Goal: Task Accomplishment & Management: Manage account settings

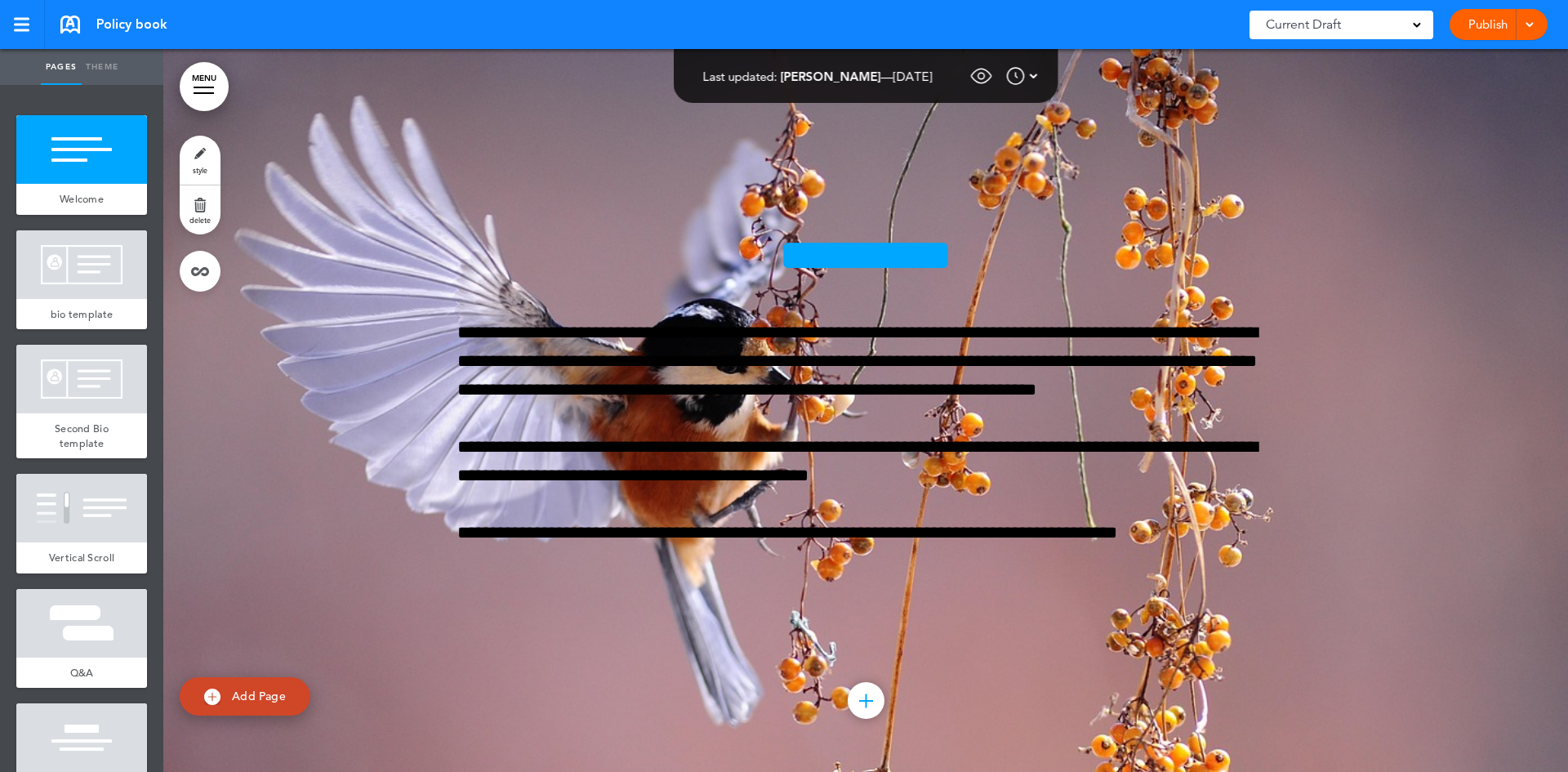
click at [1037, 80] on img at bounding box center [1034, 76] width 8 height 19
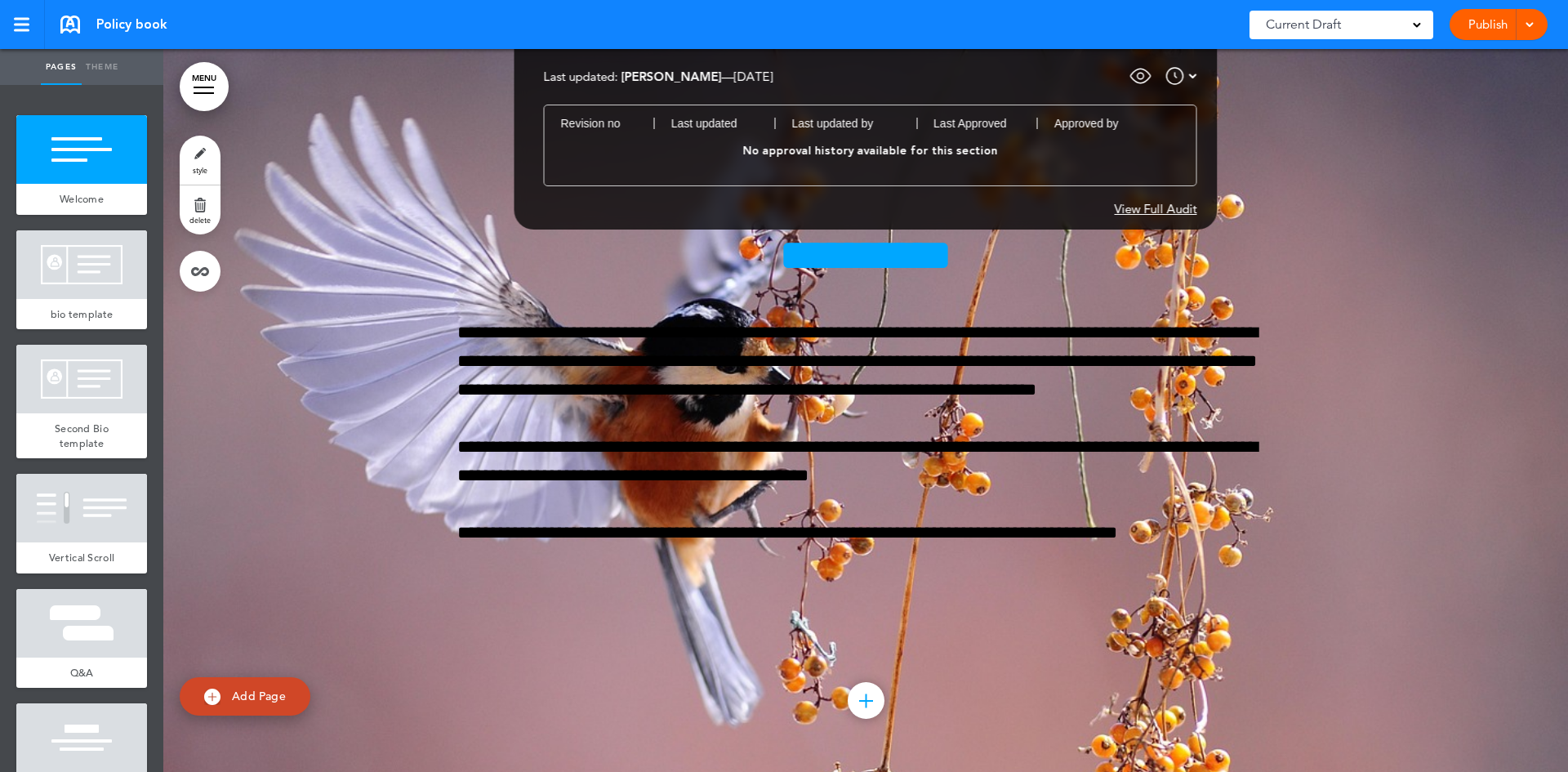
click at [1170, 202] on div "View Full Audit" at bounding box center [1155, 208] width 82 height 12
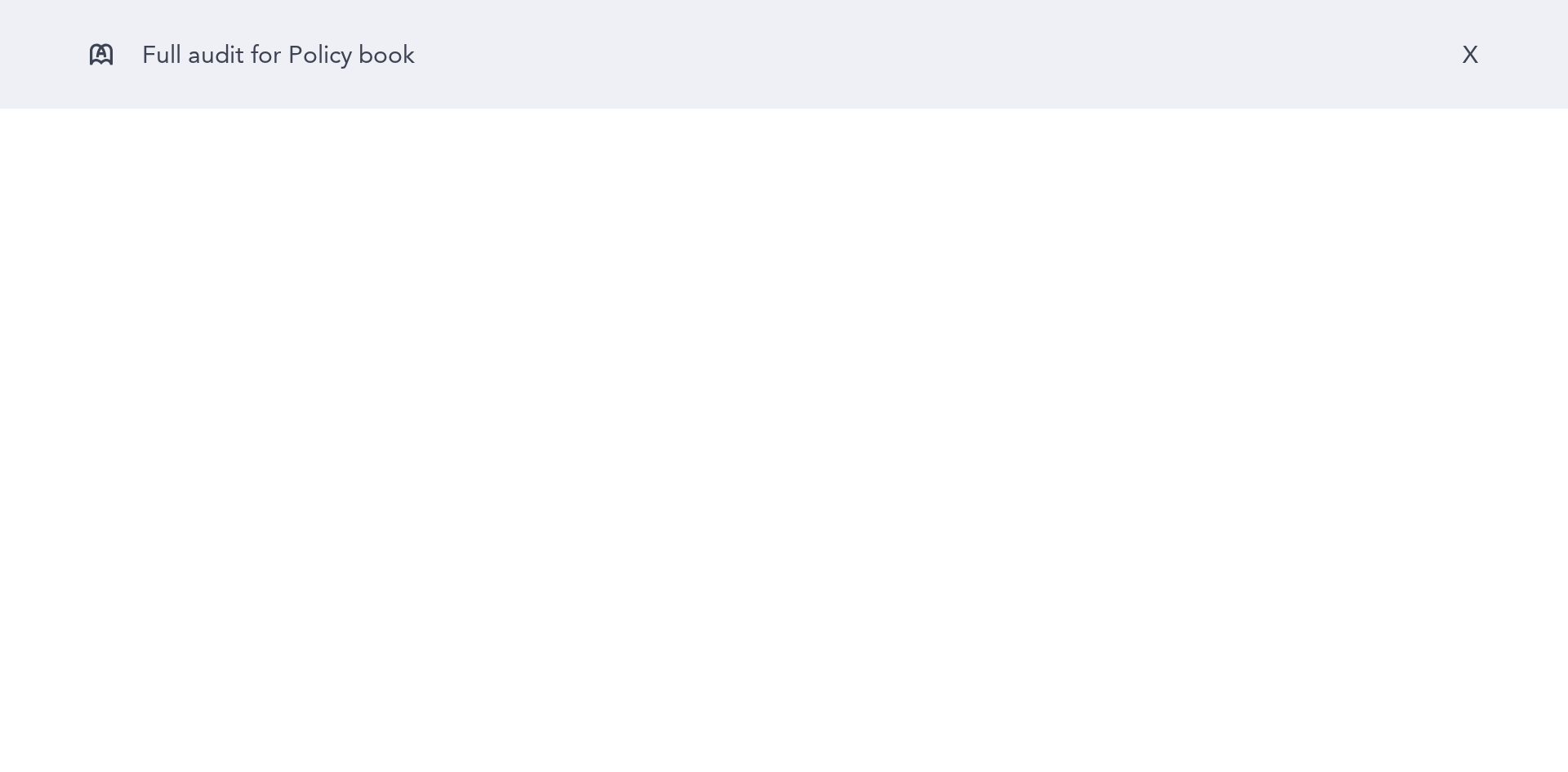
click at [1473, 49] on div "X" at bounding box center [1470, 54] width 16 height 31
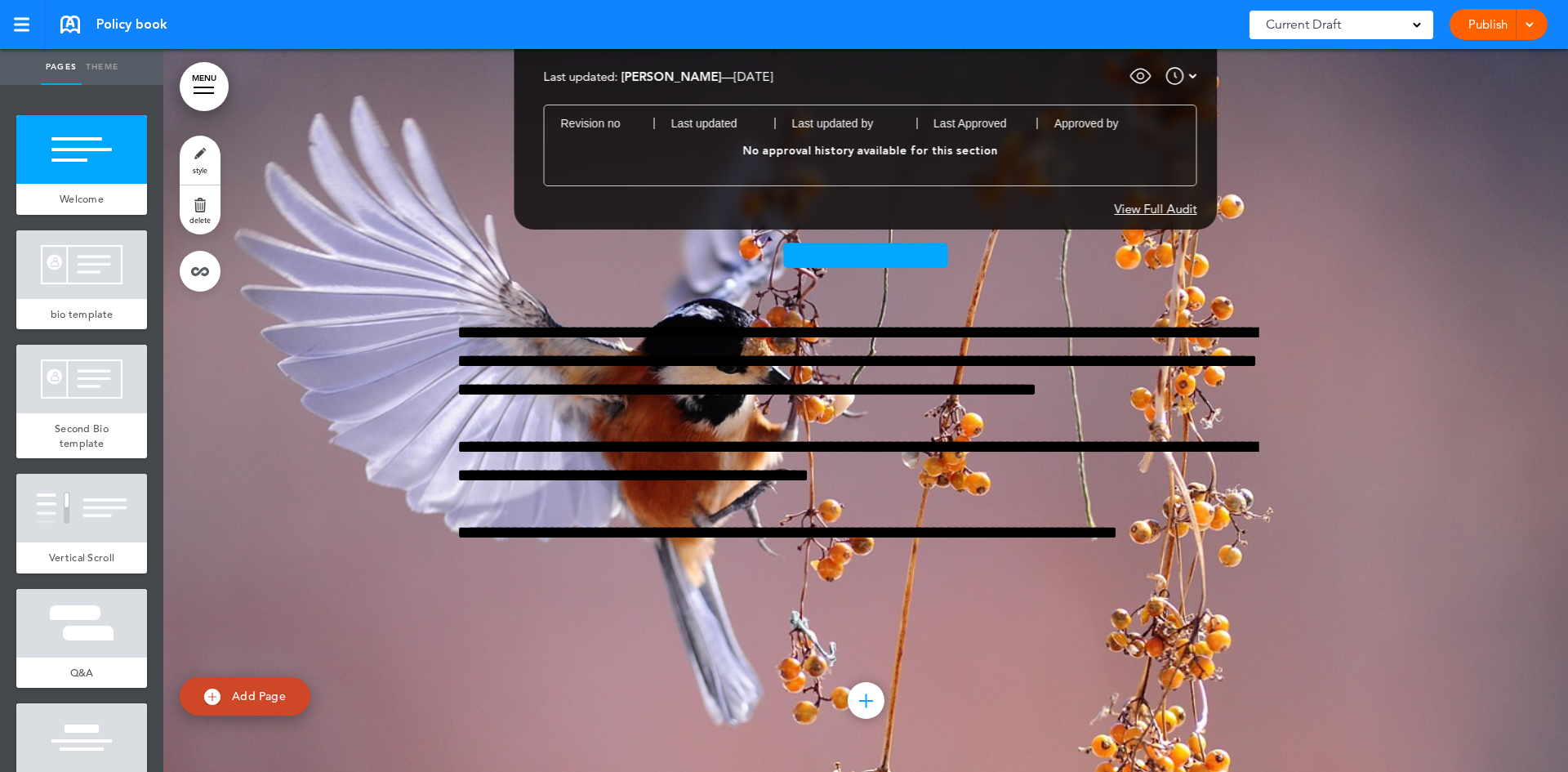
click at [1194, 77] on img at bounding box center [1193, 76] width 8 height 19
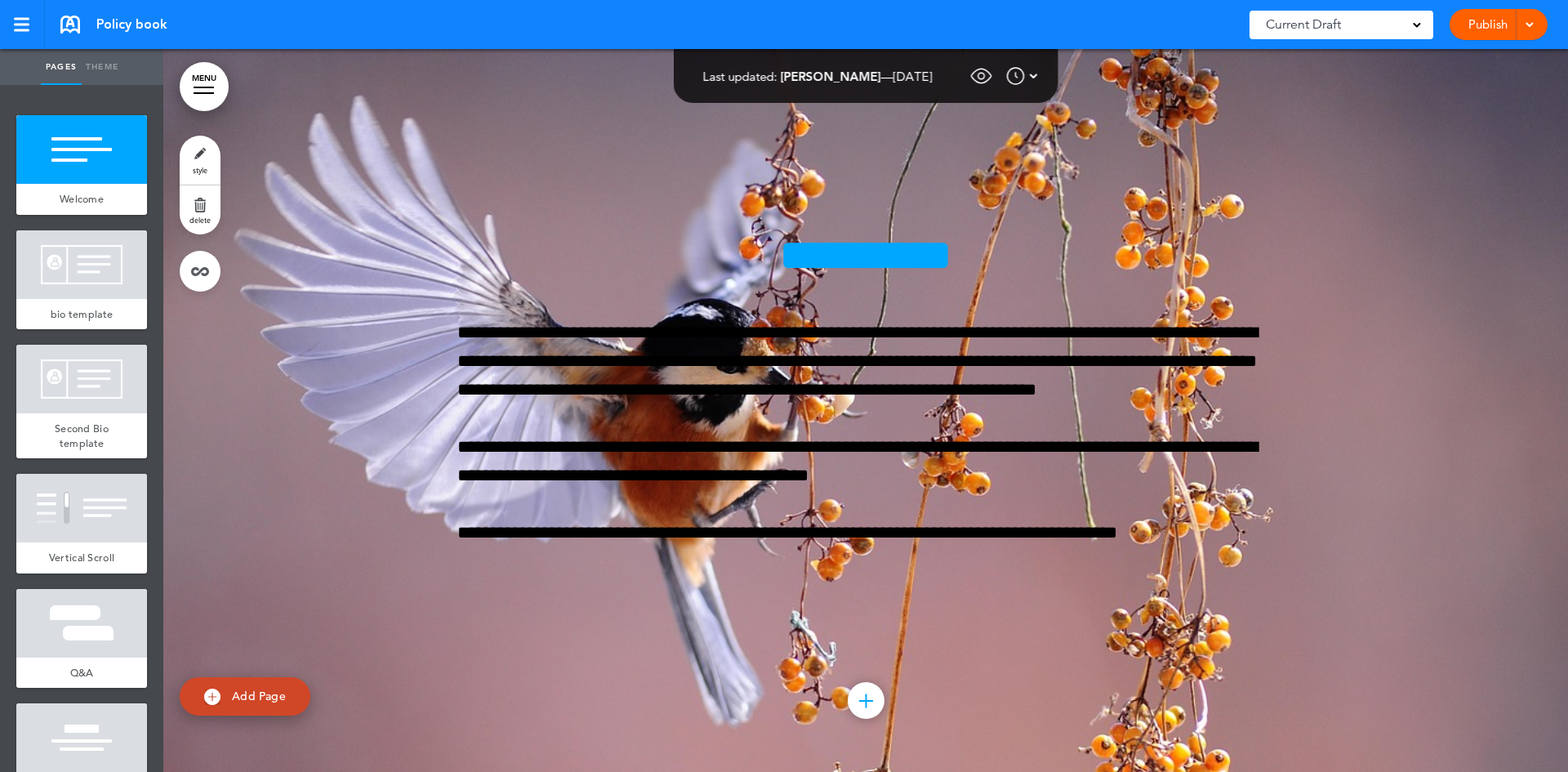
click at [1037, 75] on img at bounding box center [1034, 76] width 8 height 19
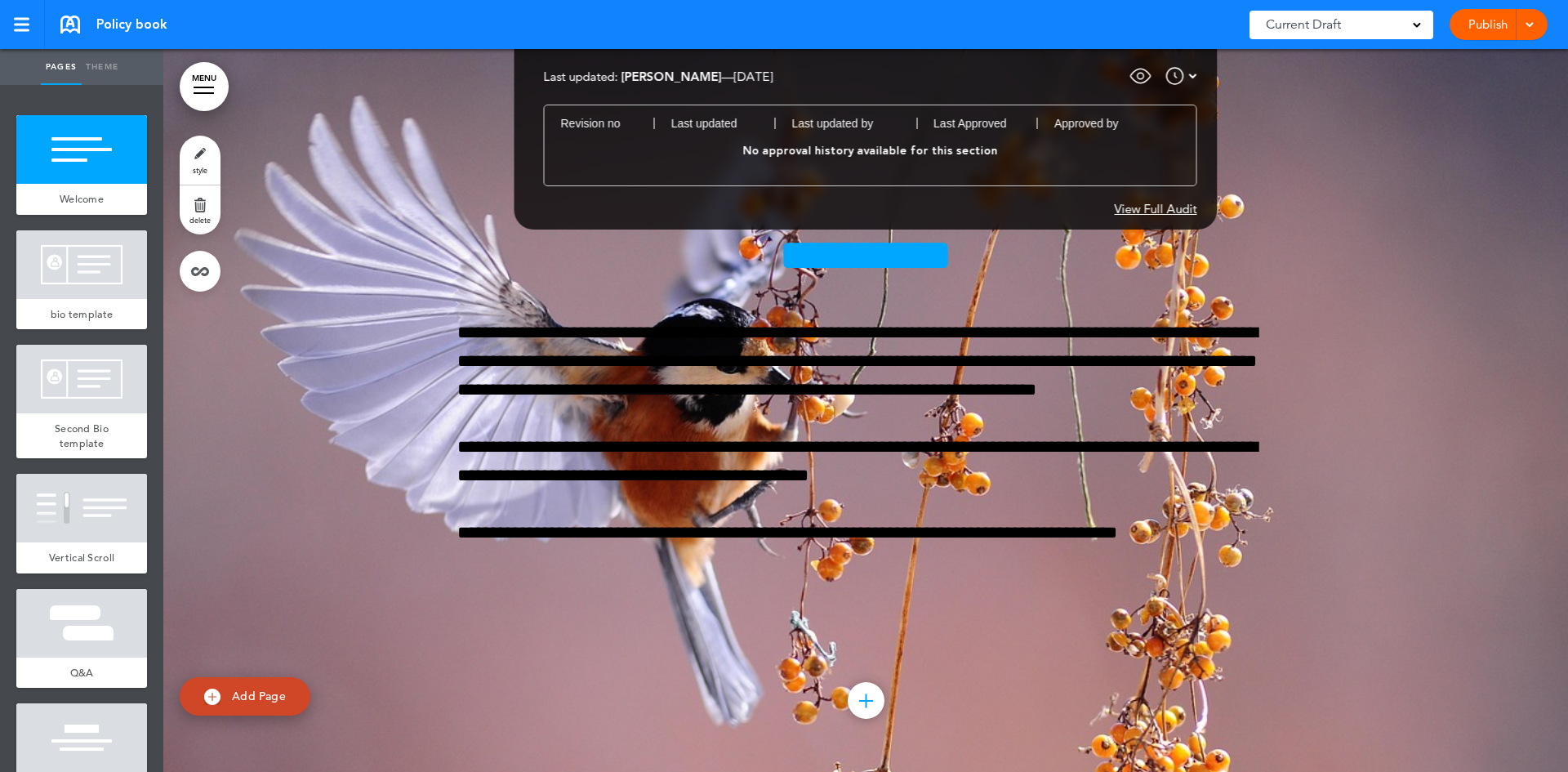
click at [1137, 80] on img at bounding box center [1140, 76] width 24 height 24
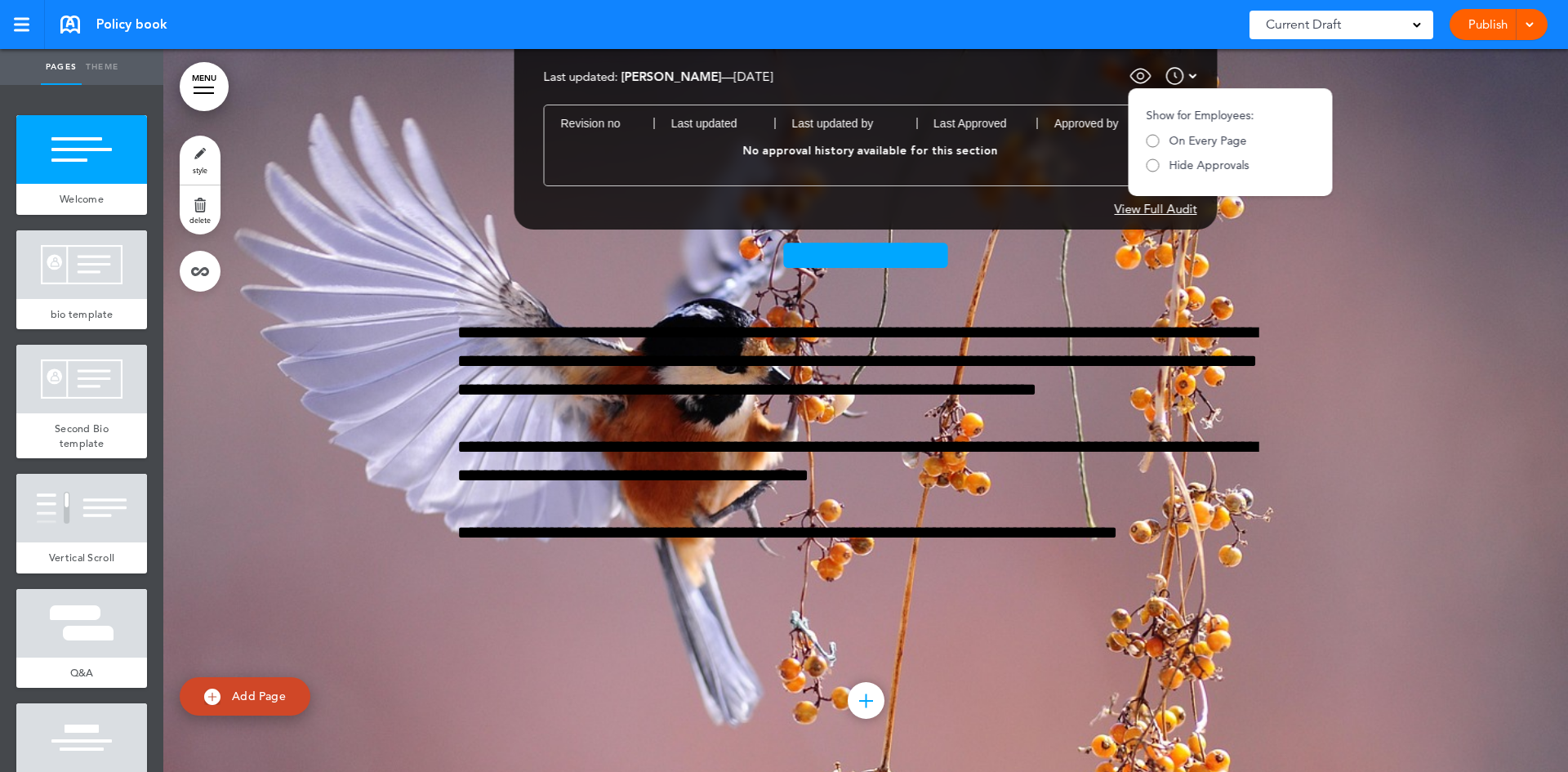
click at [1196, 73] on img at bounding box center [1193, 76] width 8 height 19
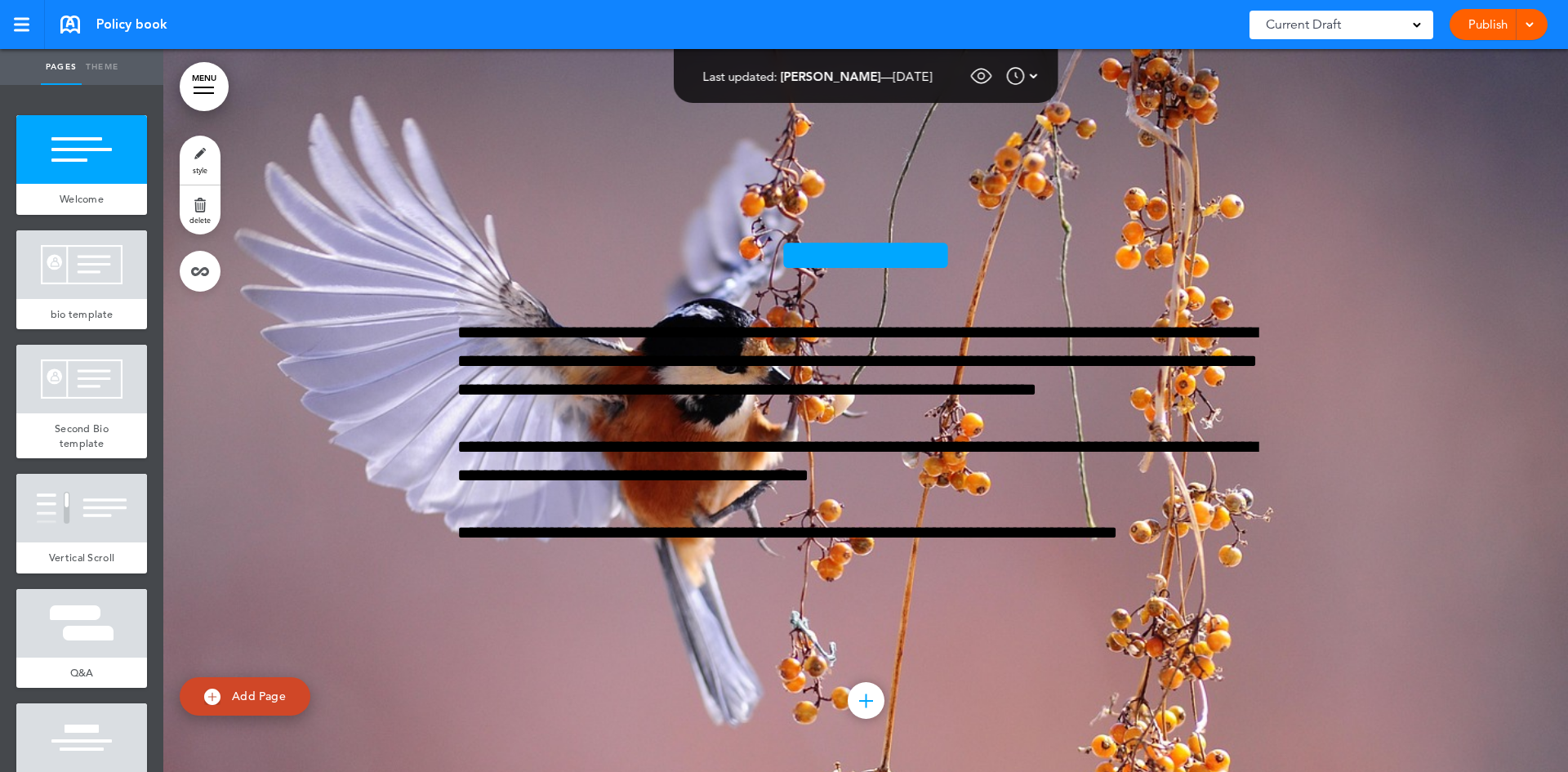
click at [831, 73] on span "Judith Huynh" at bounding box center [830, 76] width 101 height 16
click at [1037, 69] on img at bounding box center [1034, 76] width 8 height 19
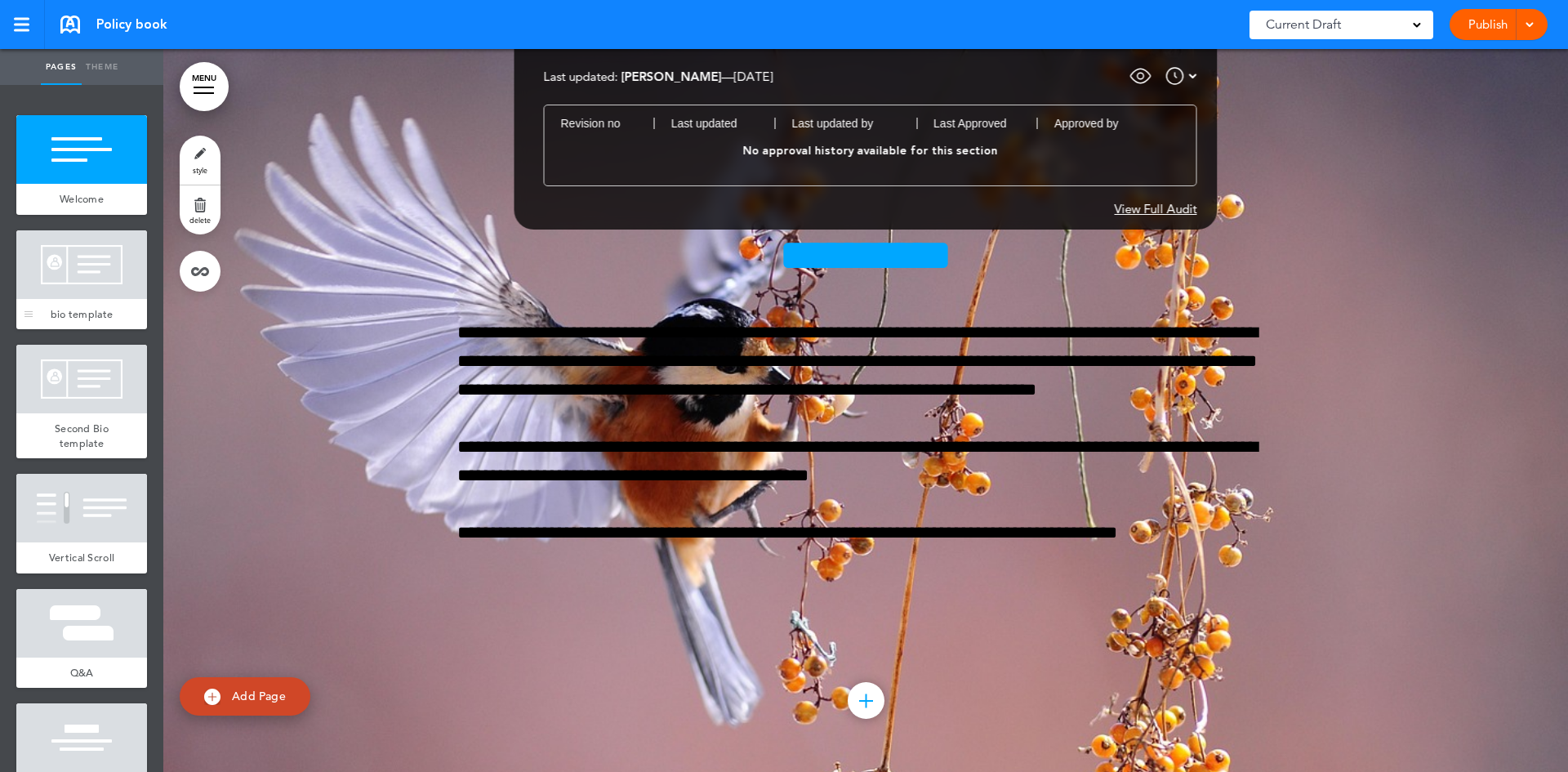
click at [77, 291] on div at bounding box center [81, 264] width 130 height 68
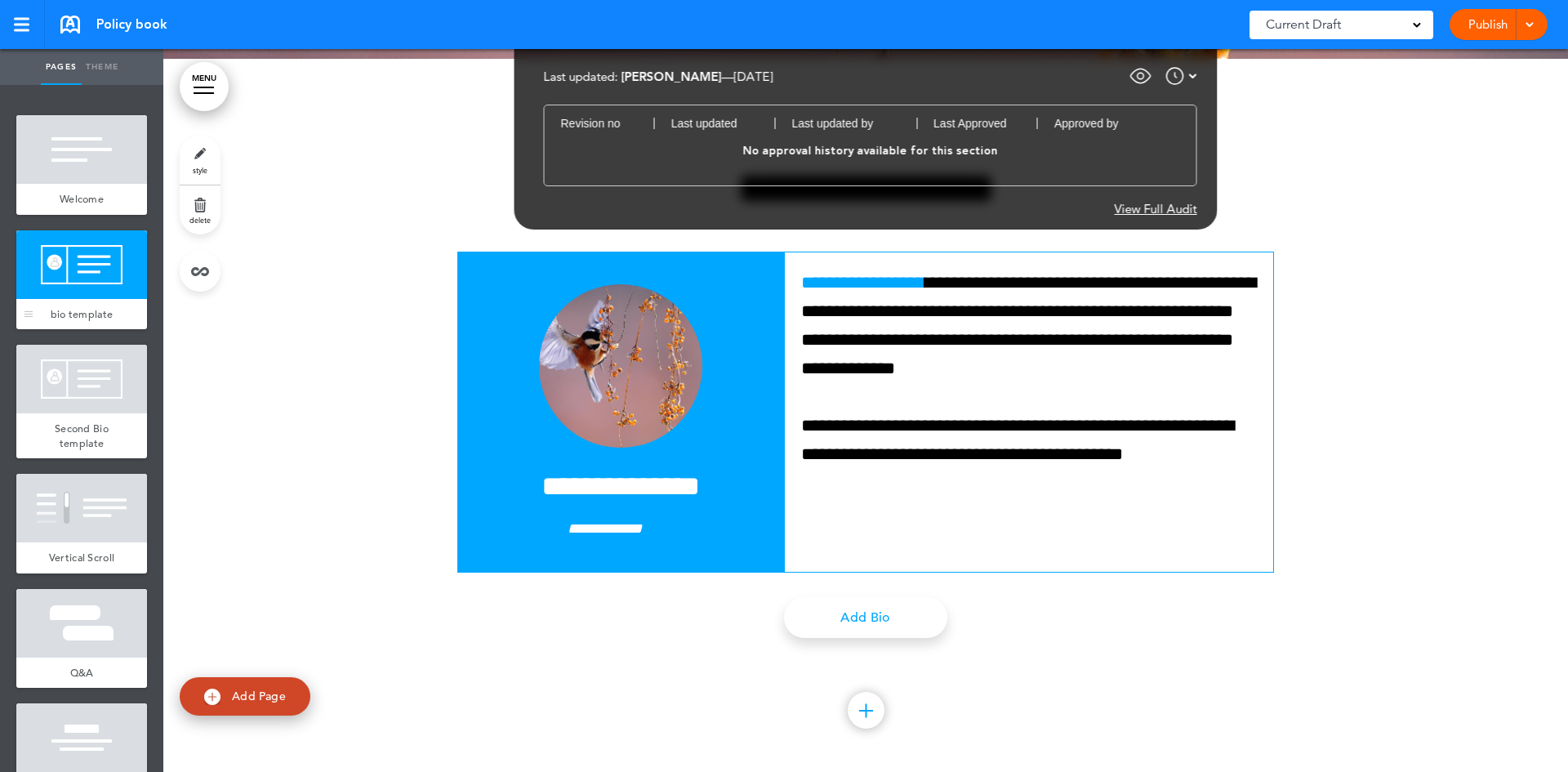
scroll to position [723, 0]
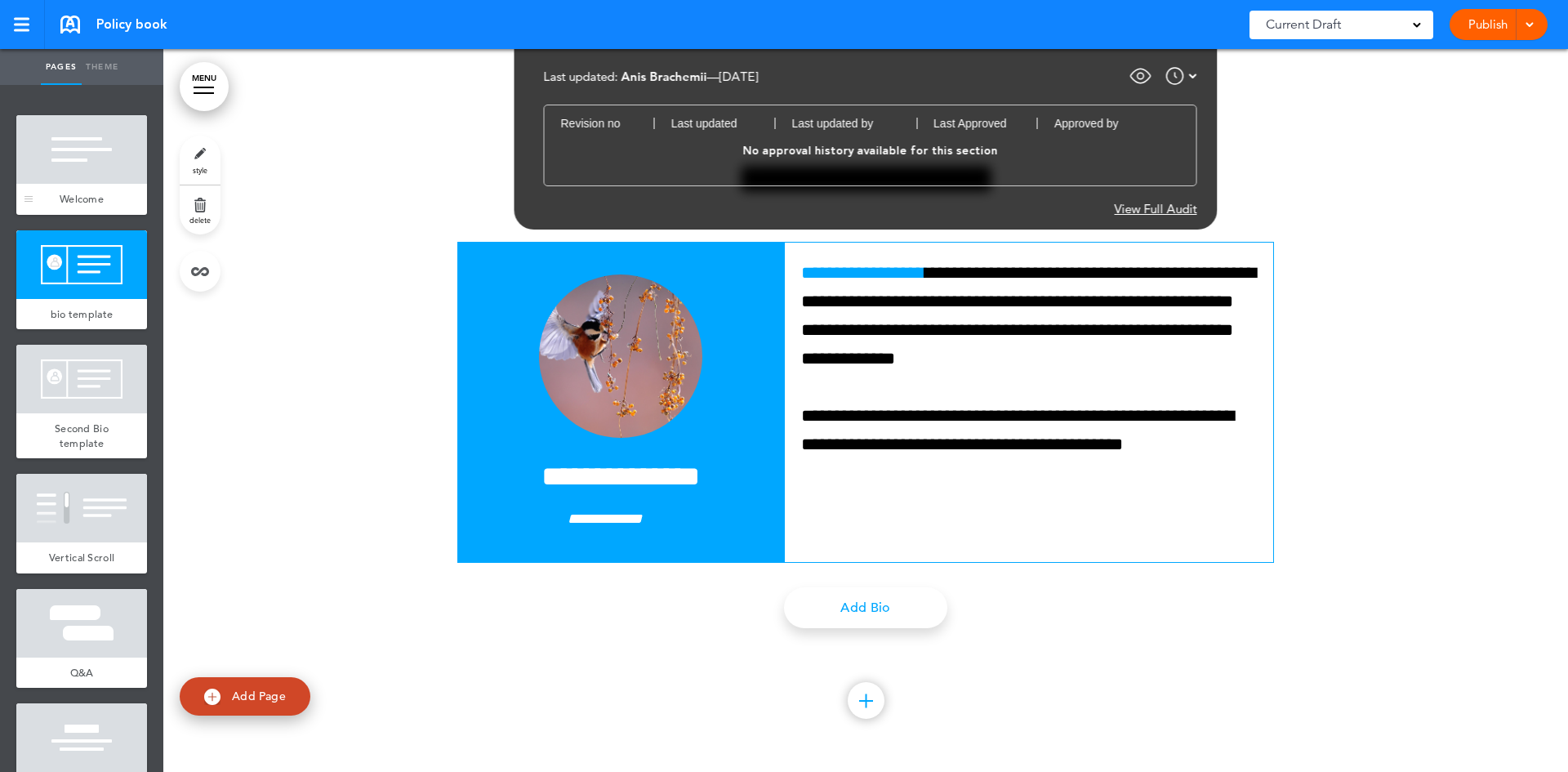
click at [88, 178] on div at bounding box center [81, 150] width 130 height 68
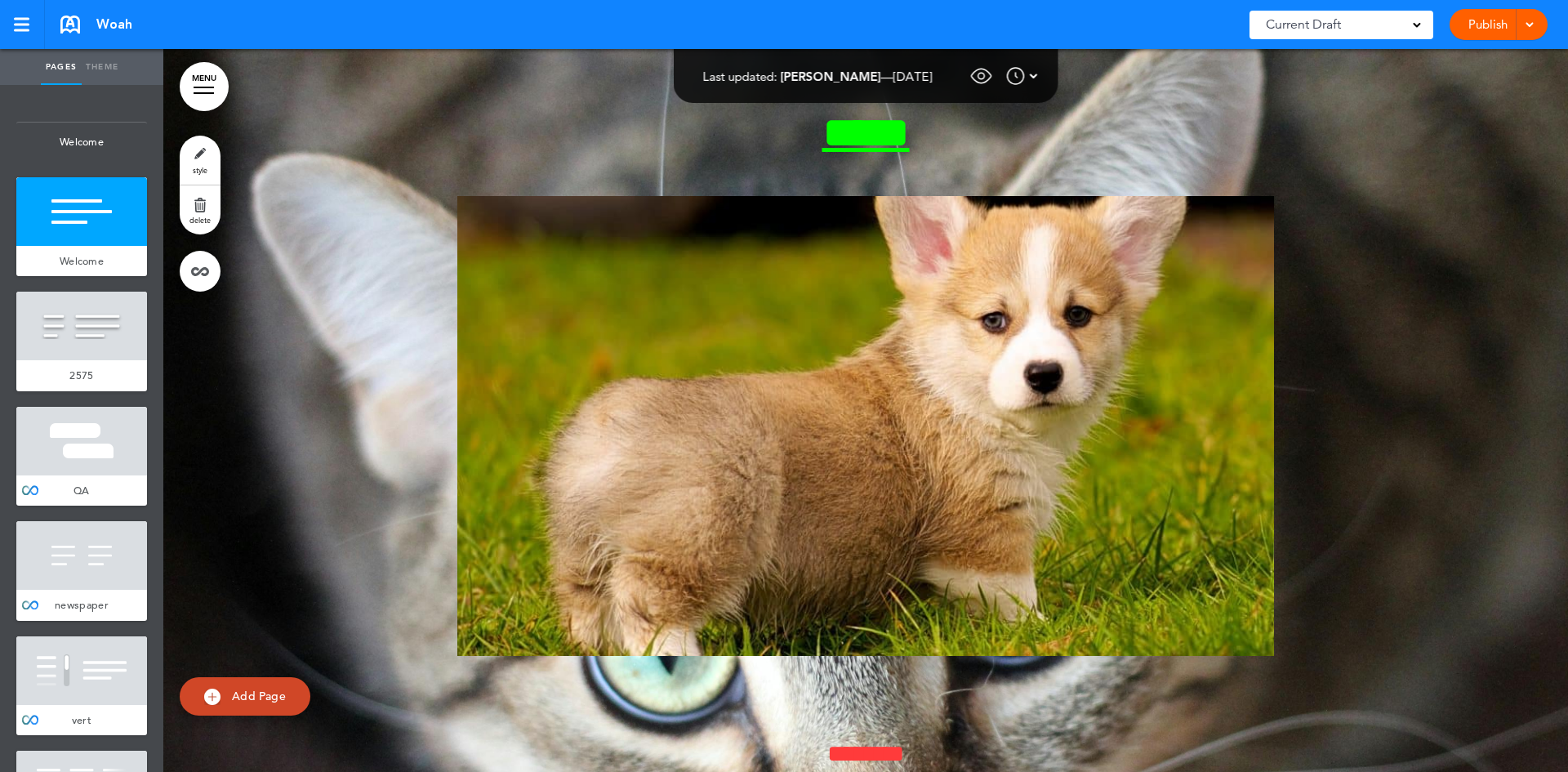
click at [1037, 74] on img at bounding box center [1034, 76] width 8 height 19
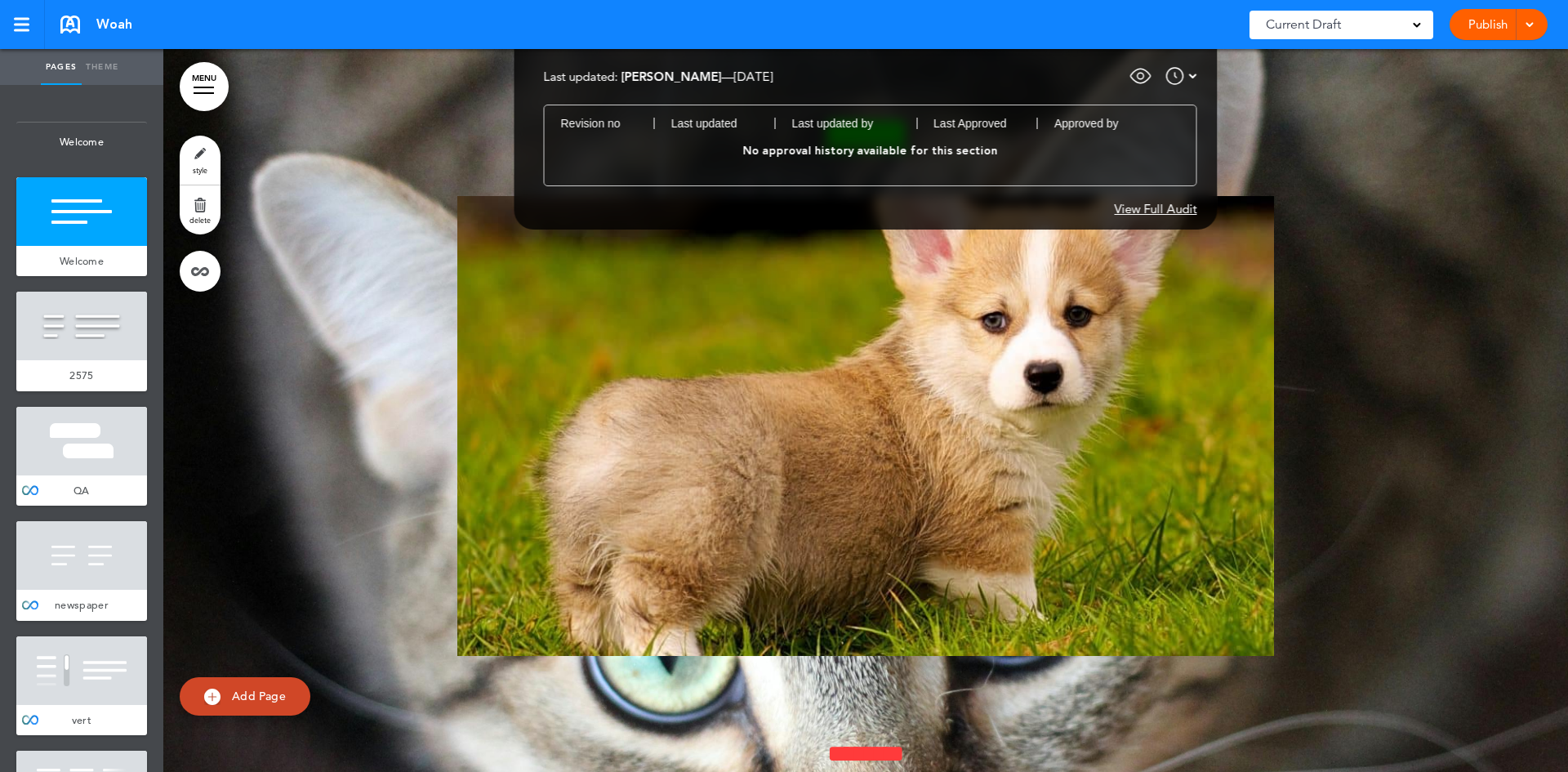
click at [818, 153] on span "No approval history available for this section" at bounding box center [870, 152] width 619 height 44
drag, startPoint x: 671, startPoint y: 146, endPoint x: 24, endPoint y: 258, distance: 656.6
click at [670, 146] on span "No approval history available for this section" at bounding box center [870, 152] width 619 height 44
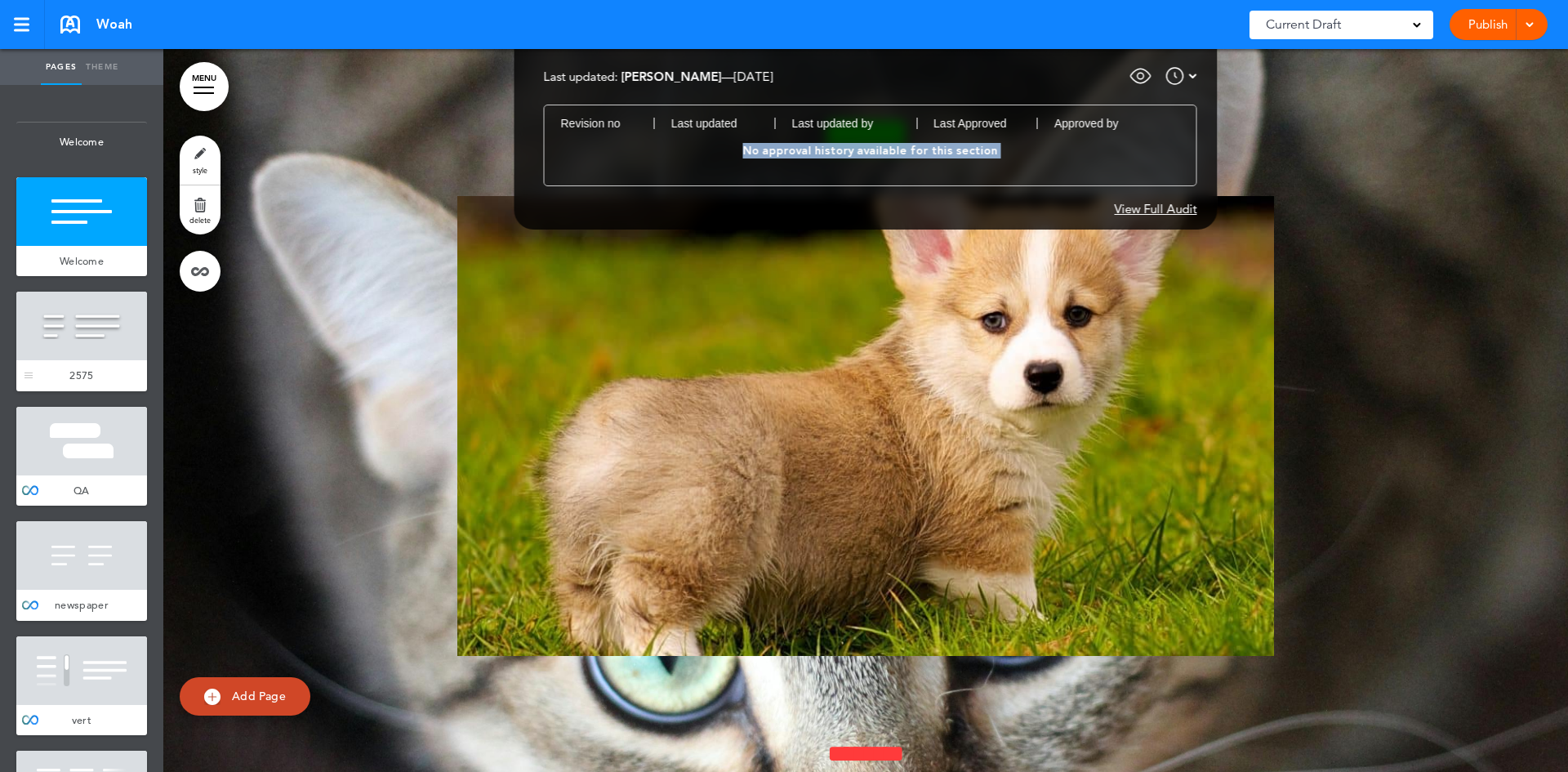
click at [67, 340] on div at bounding box center [81, 325] width 130 height 68
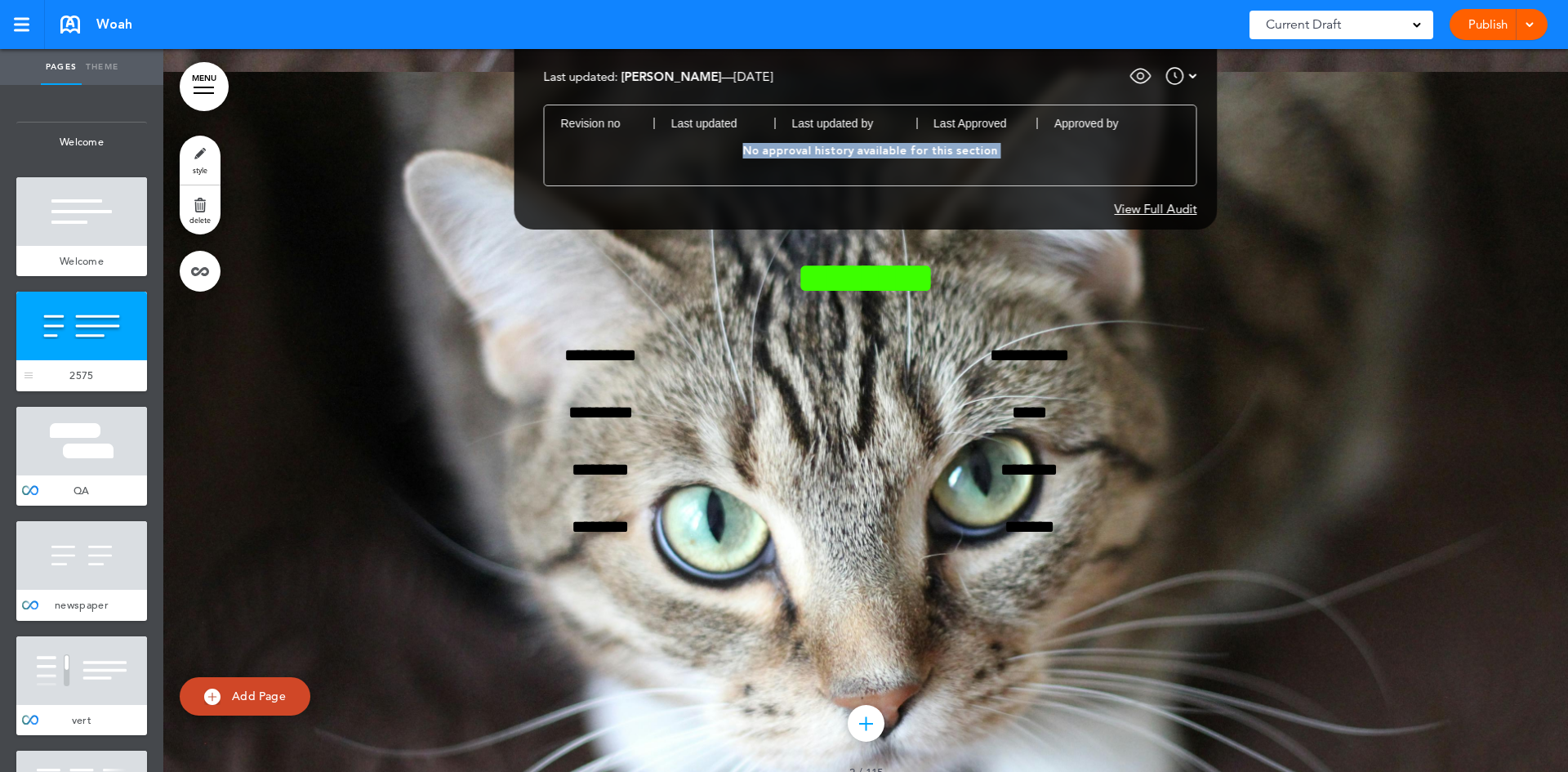
scroll to position [1244, 0]
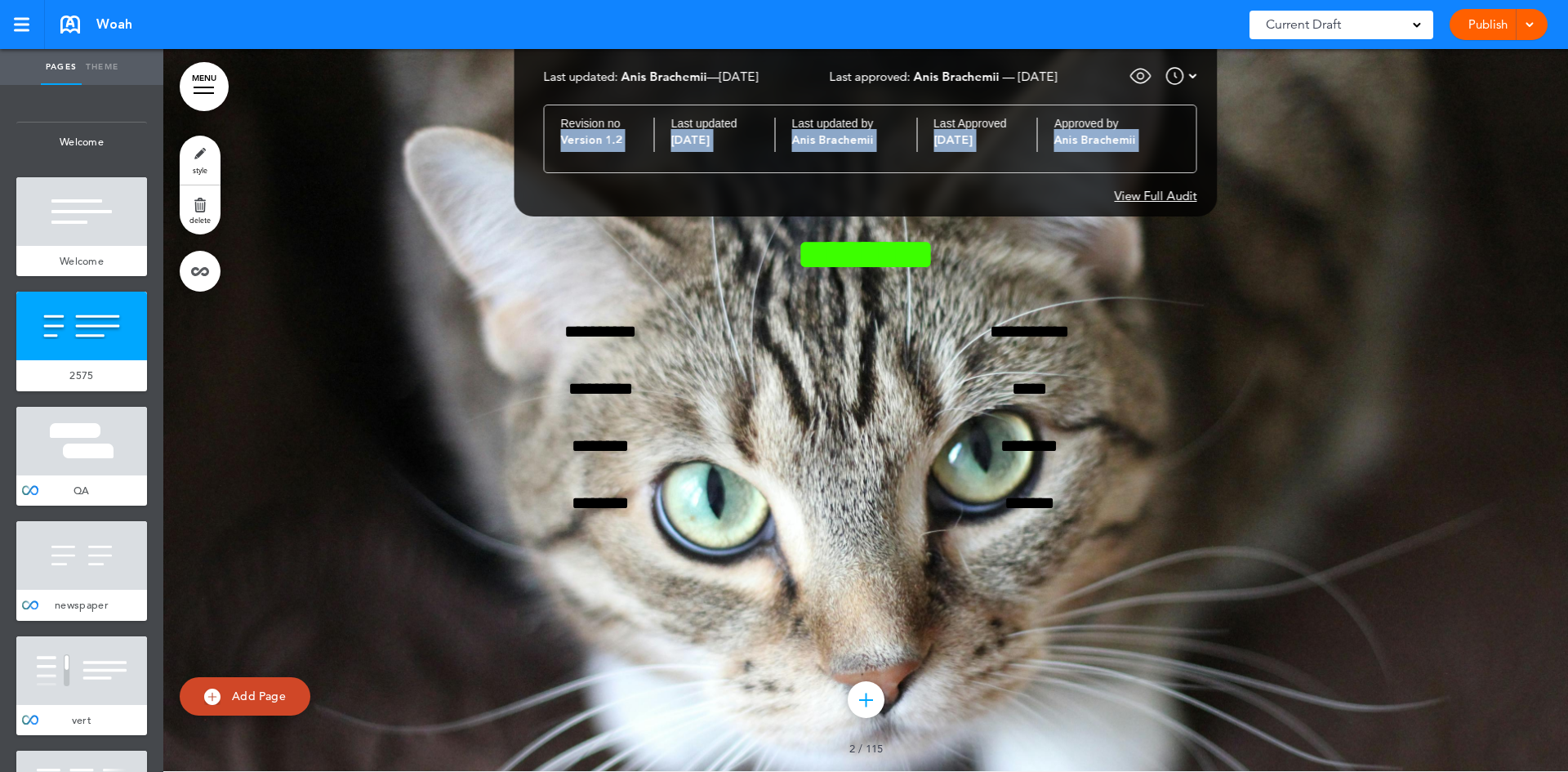
click at [654, 154] on div "Version 1.2 Dec 9th 2024 Anis Brachemii Dec 4th 2024 Anis Brachemii" at bounding box center [870, 145] width 619 height 31
click at [612, 108] on div "Revision no Last updated Last updated by Last Approved Approved by Version 1.2 …" at bounding box center [870, 139] width 653 height 68
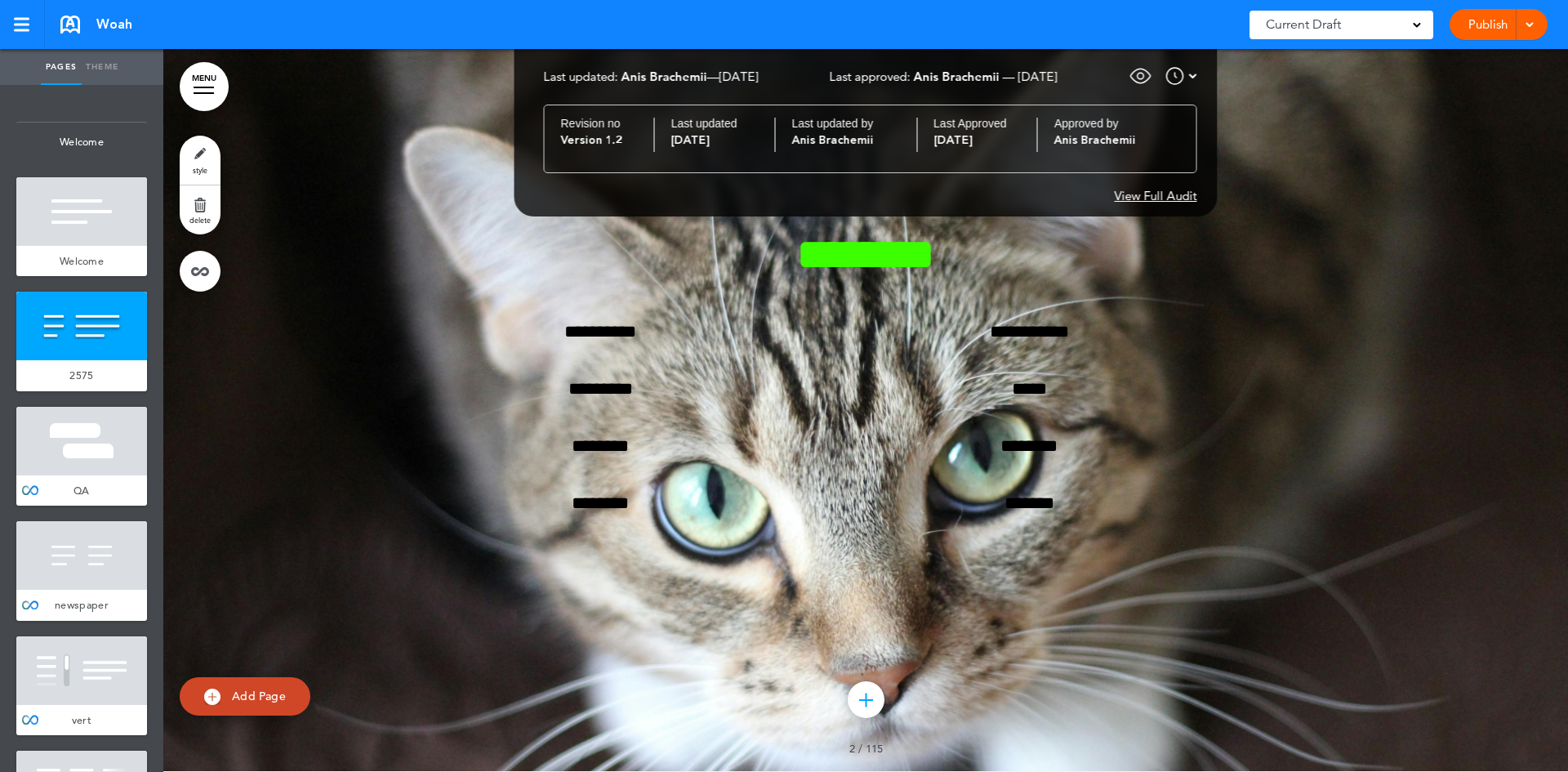
click at [1151, 79] on img at bounding box center [1140, 76] width 24 height 24
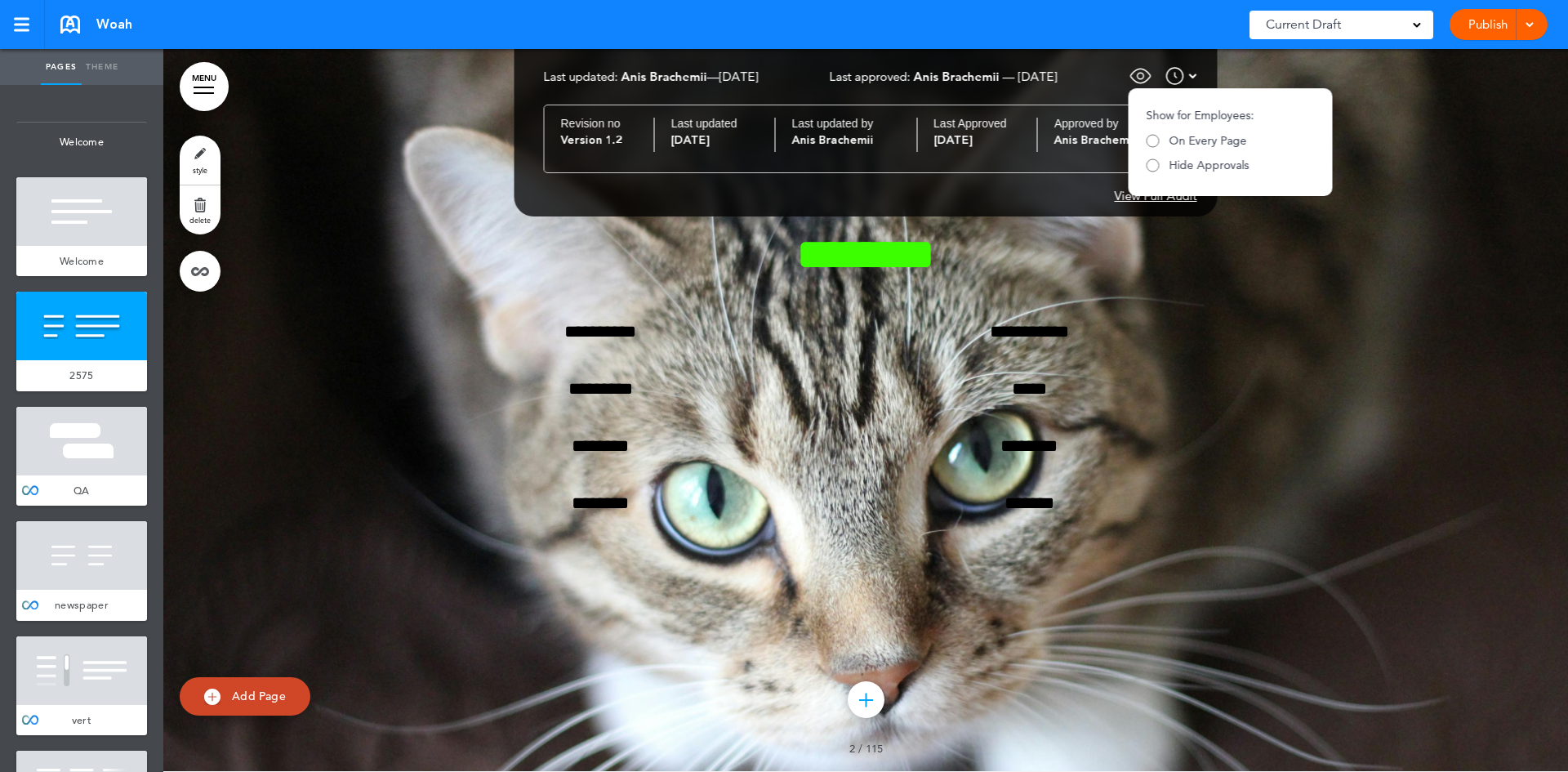
click at [1151, 79] on img at bounding box center [1140, 76] width 24 height 24
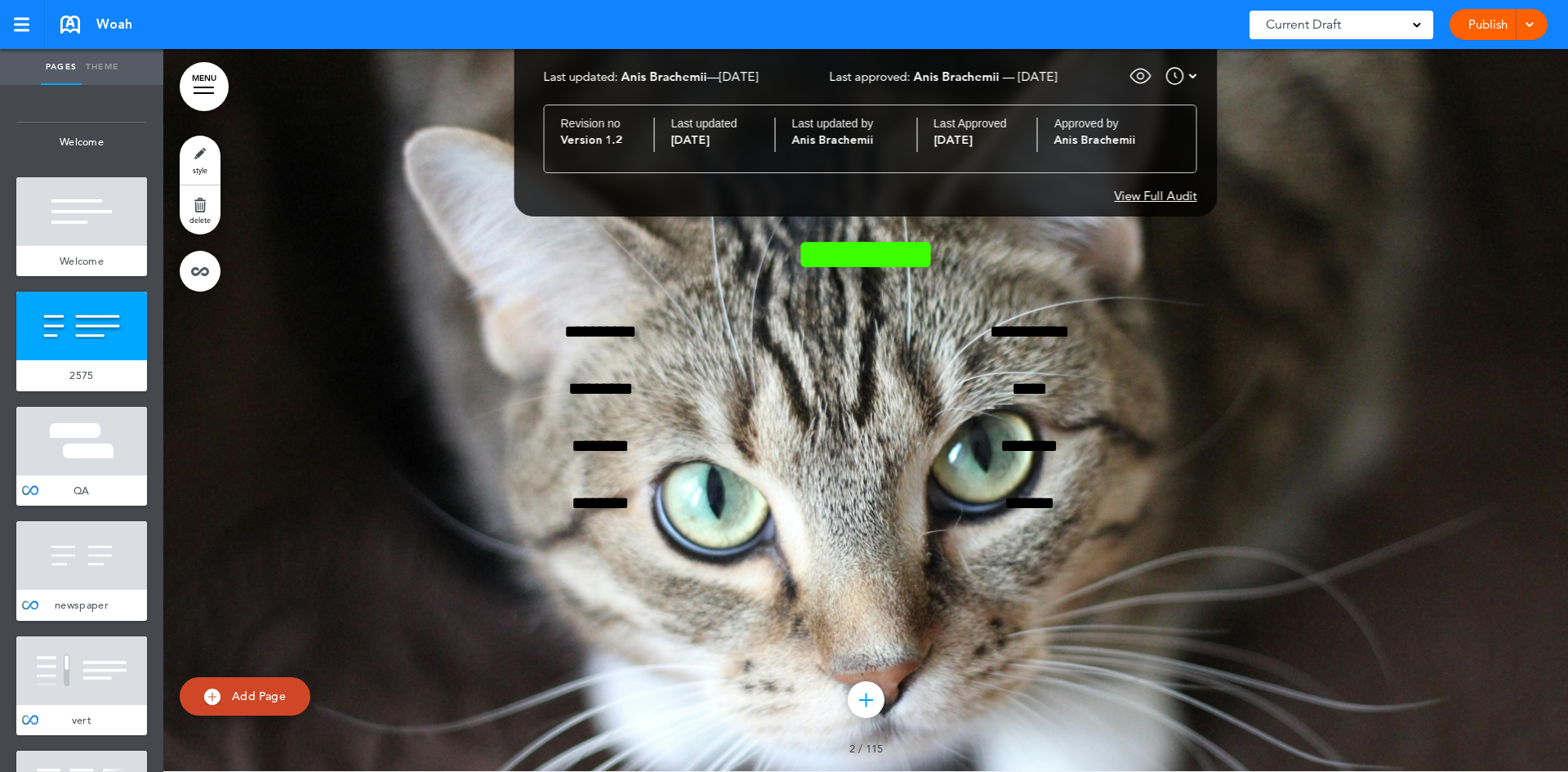
click at [876, 78] on span "Last approved:" at bounding box center [869, 76] width 80 height 16
click at [904, 76] on span "Last approved:" at bounding box center [869, 76] width 80 height 16
click at [1533, 29] on div at bounding box center [1527, 25] width 17 height 31
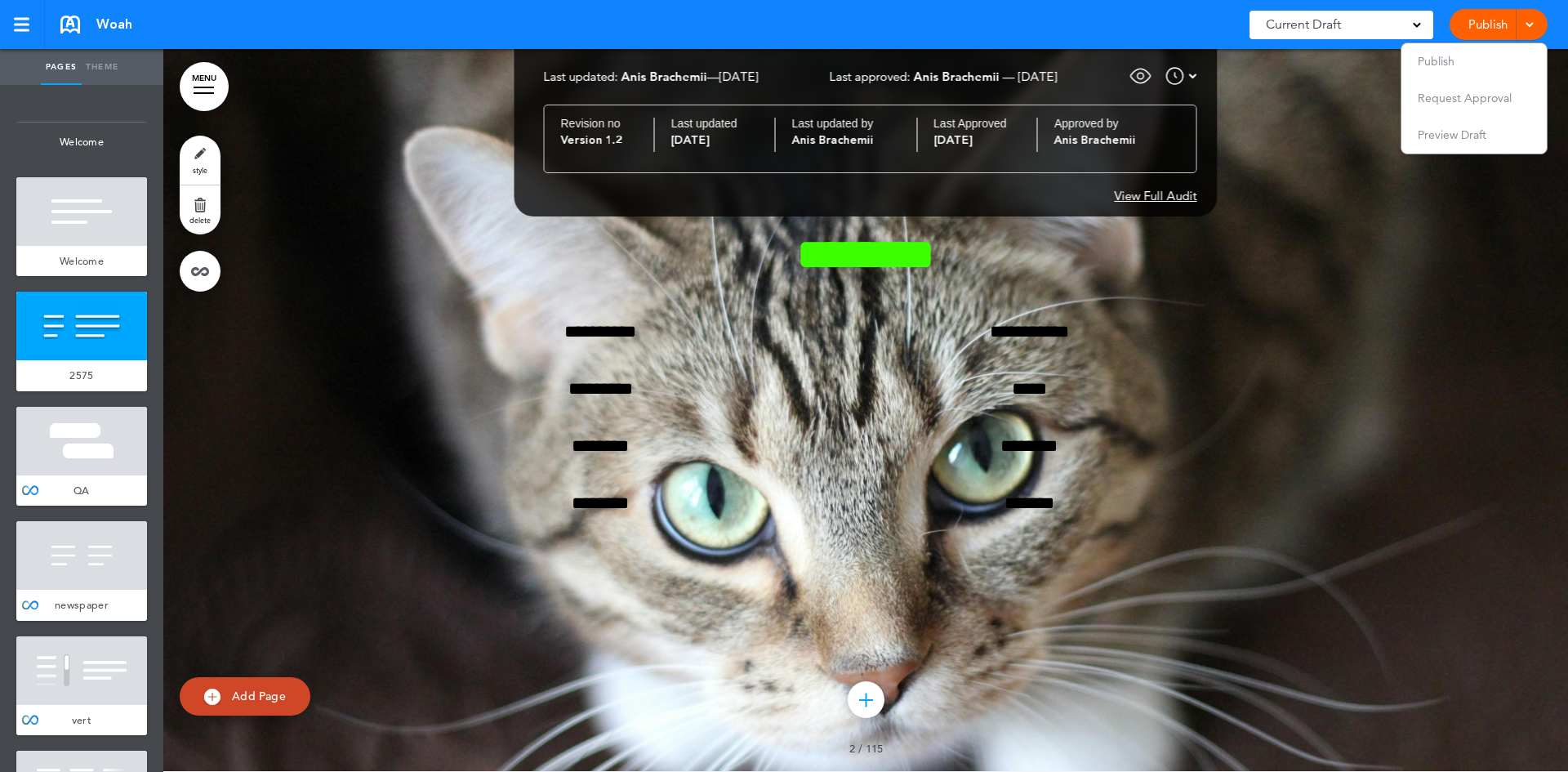
click at [1197, 72] on img at bounding box center [1193, 76] width 8 height 19
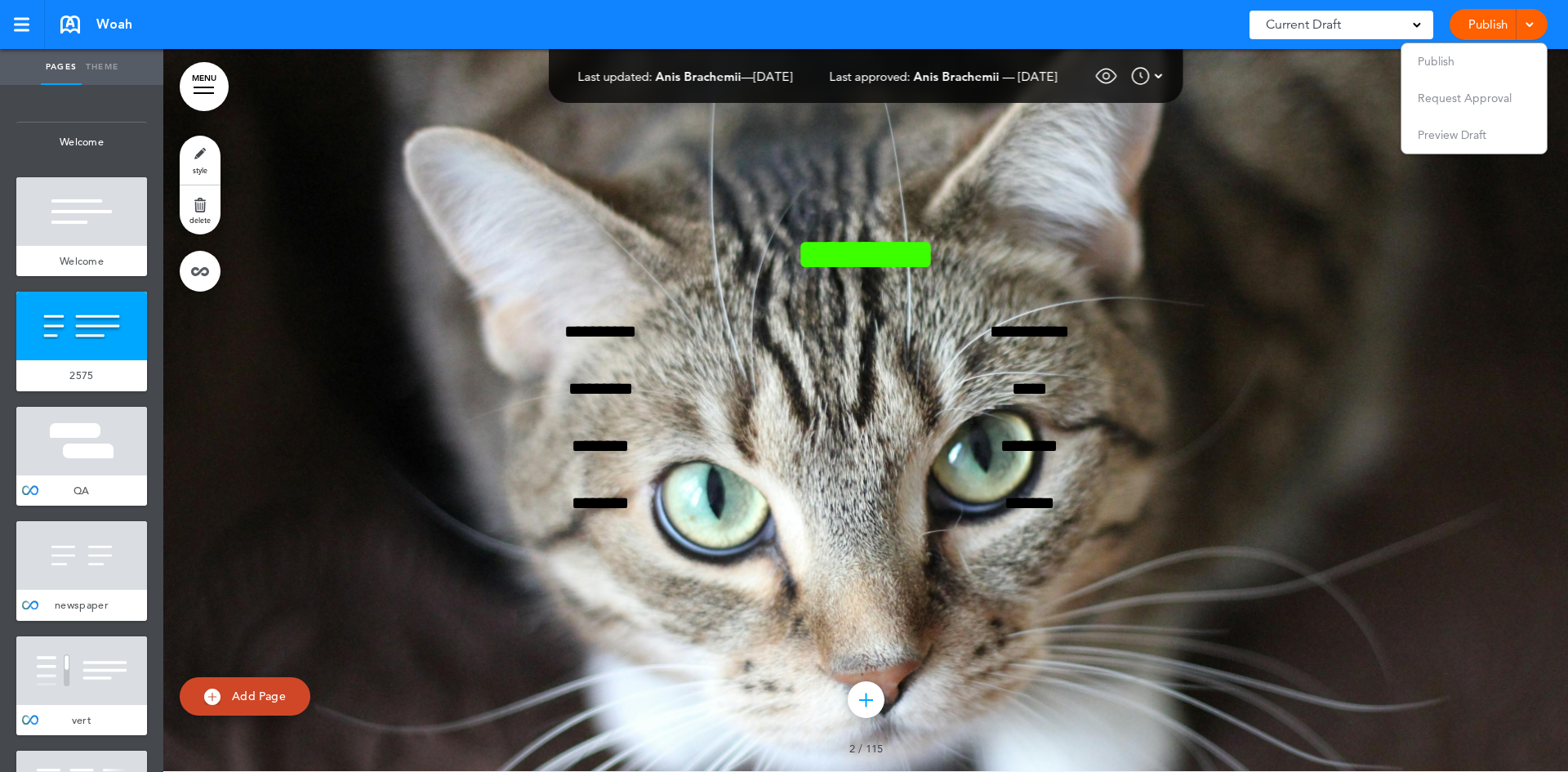
click at [374, 122] on div at bounding box center [865, 410] width 1404 height 723
click at [1163, 77] on img at bounding box center [1158, 76] width 8 height 19
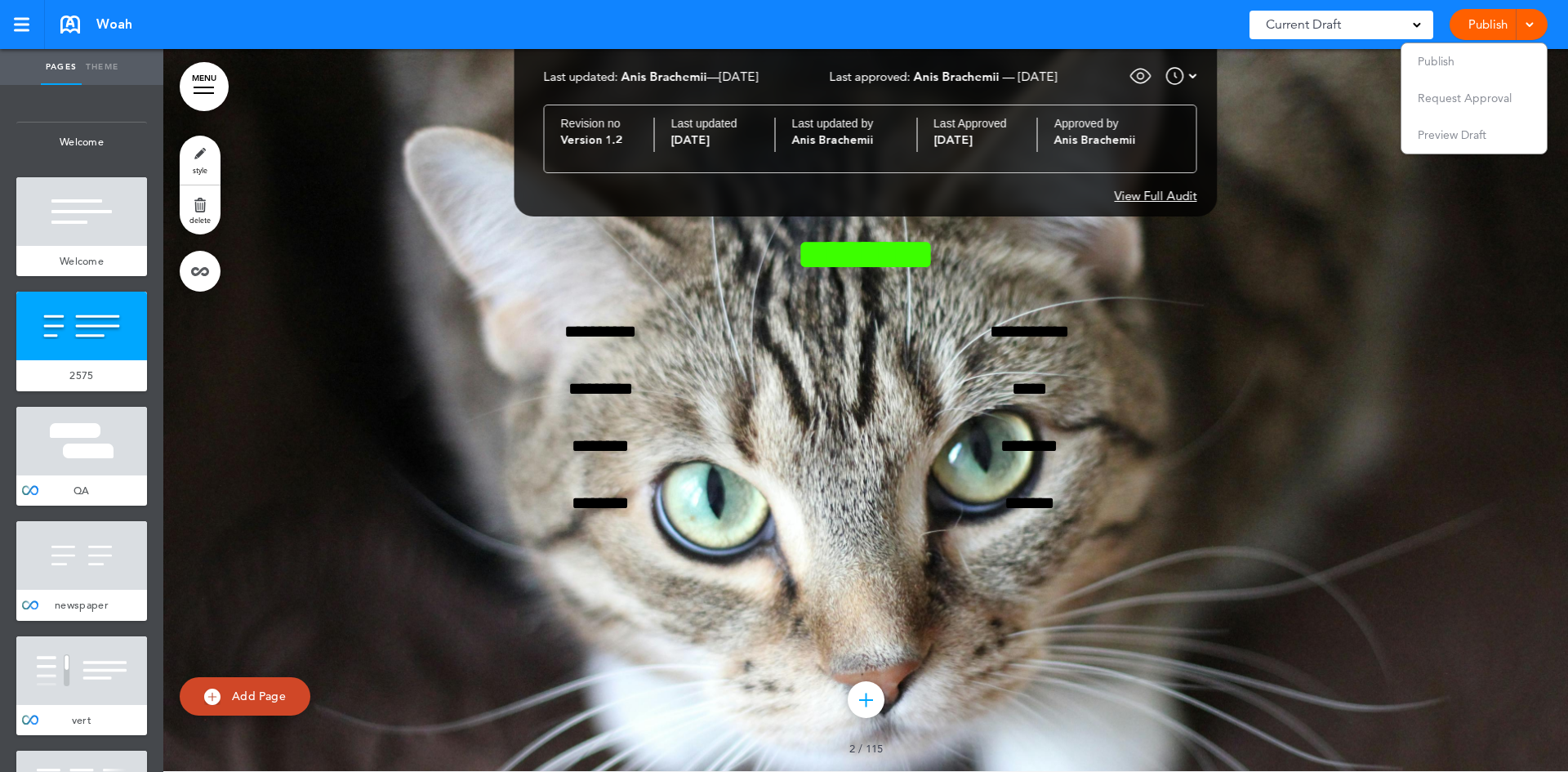
click at [1444, 102] on span "Request Approval" at bounding box center [1464, 98] width 94 height 15
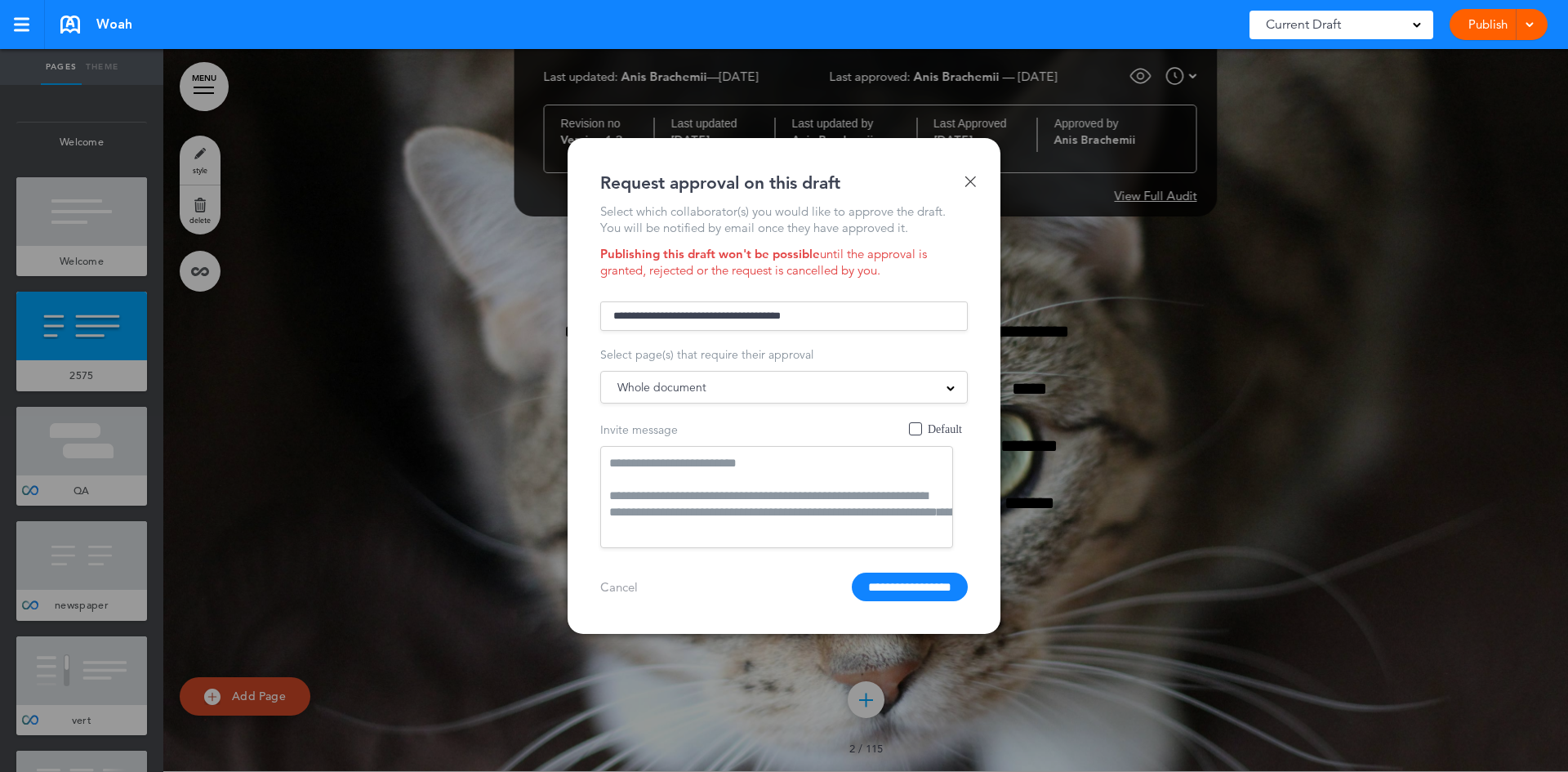
click at [1153, 464] on div "**********" at bounding box center [784, 386] width 1568 height 772
click at [611, 583] on link "Cancel" at bounding box center [619, 586] width 38 height 12
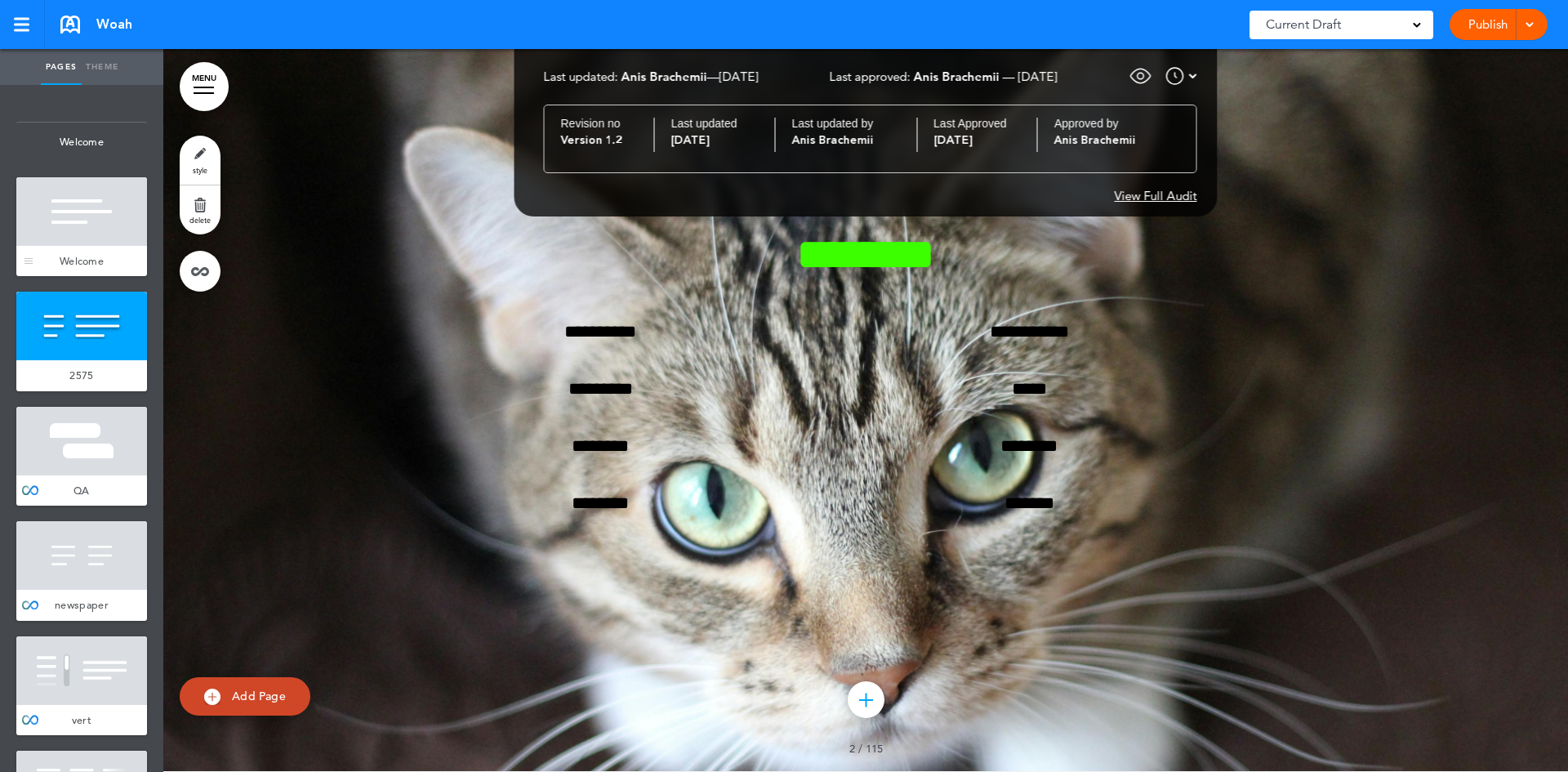
click at [100, 230] on div at bounding box center [81, 212] width 130 height 68
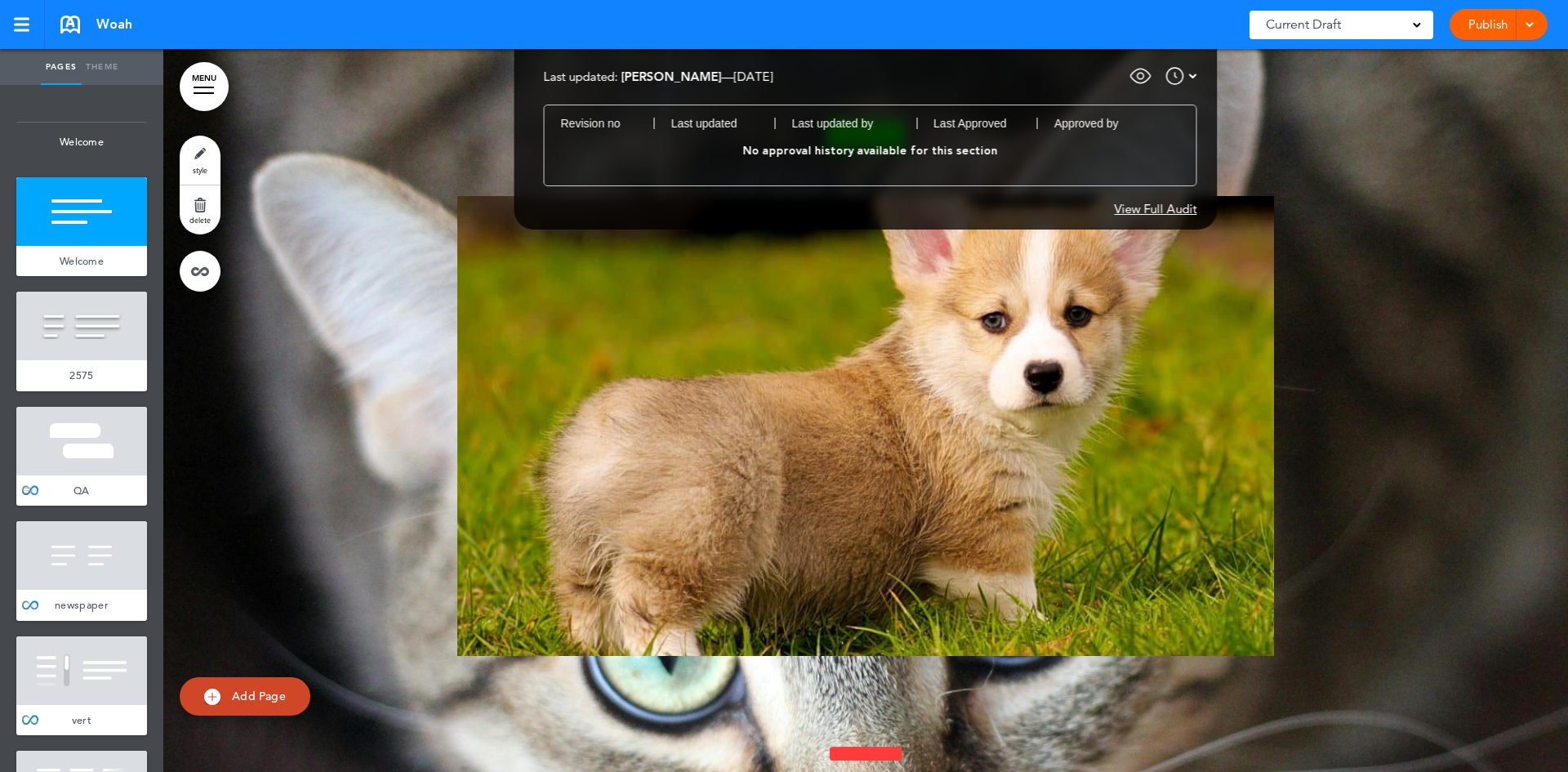
click at [73, 484] on span "QA" at bounding box center [81, 490] width 17 height 14
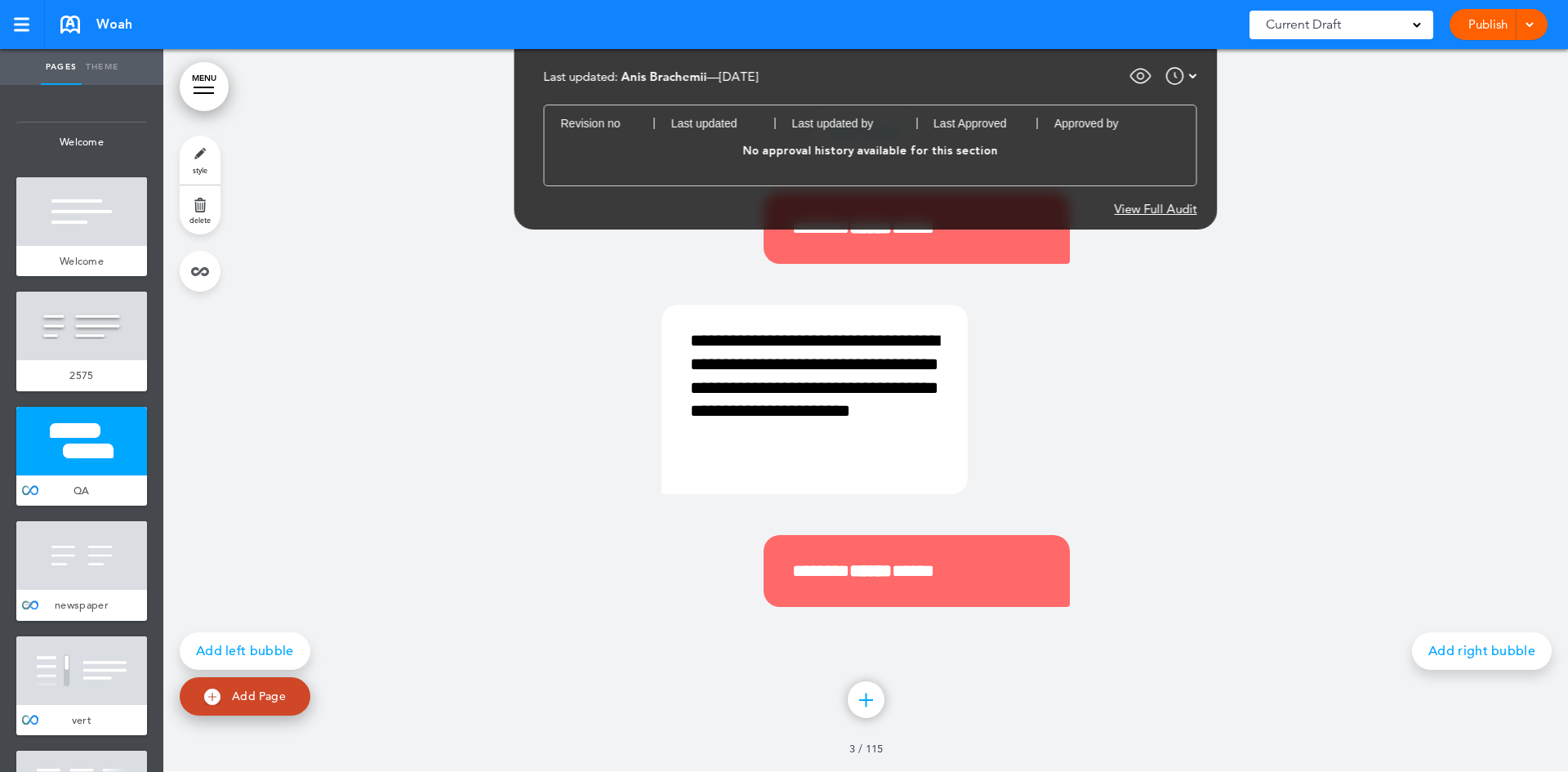
click at [63, 537] on div at bounding box center [81, 555] width 130 height 68
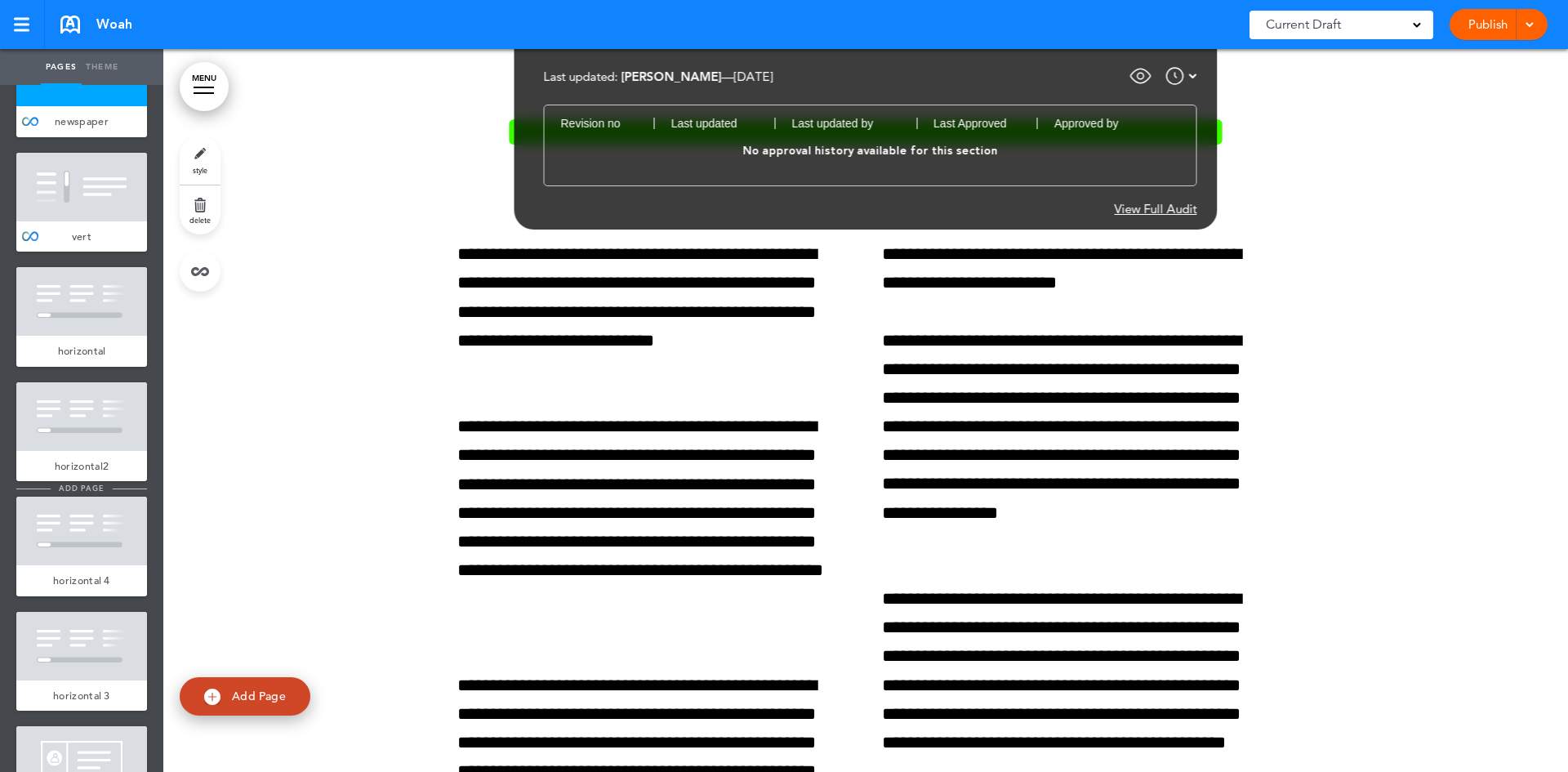
scroll to position [490, 0]
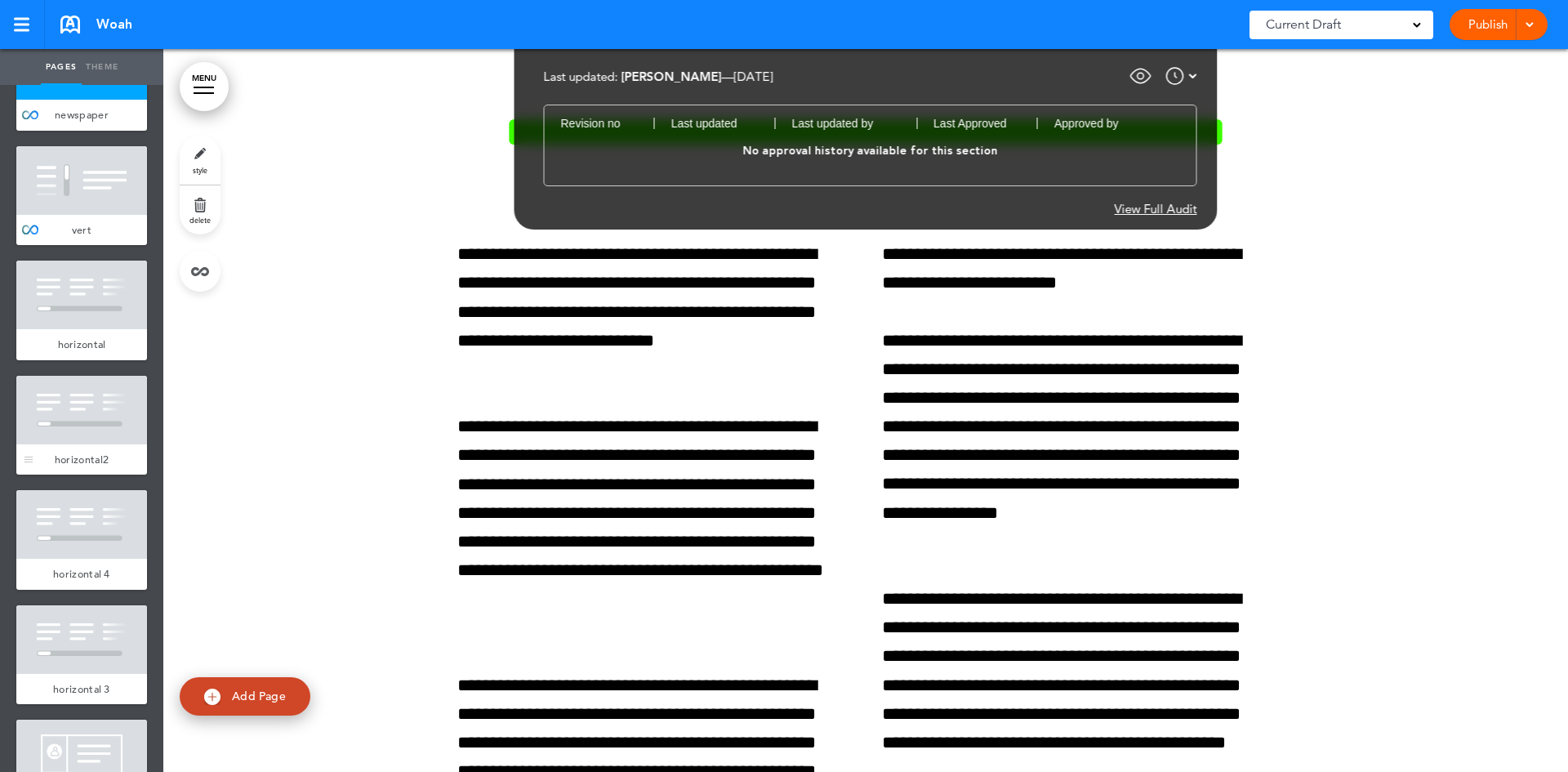
click at [93, 444] on div "horizontal2" at bounding box center [81, 460] width 130 height 31
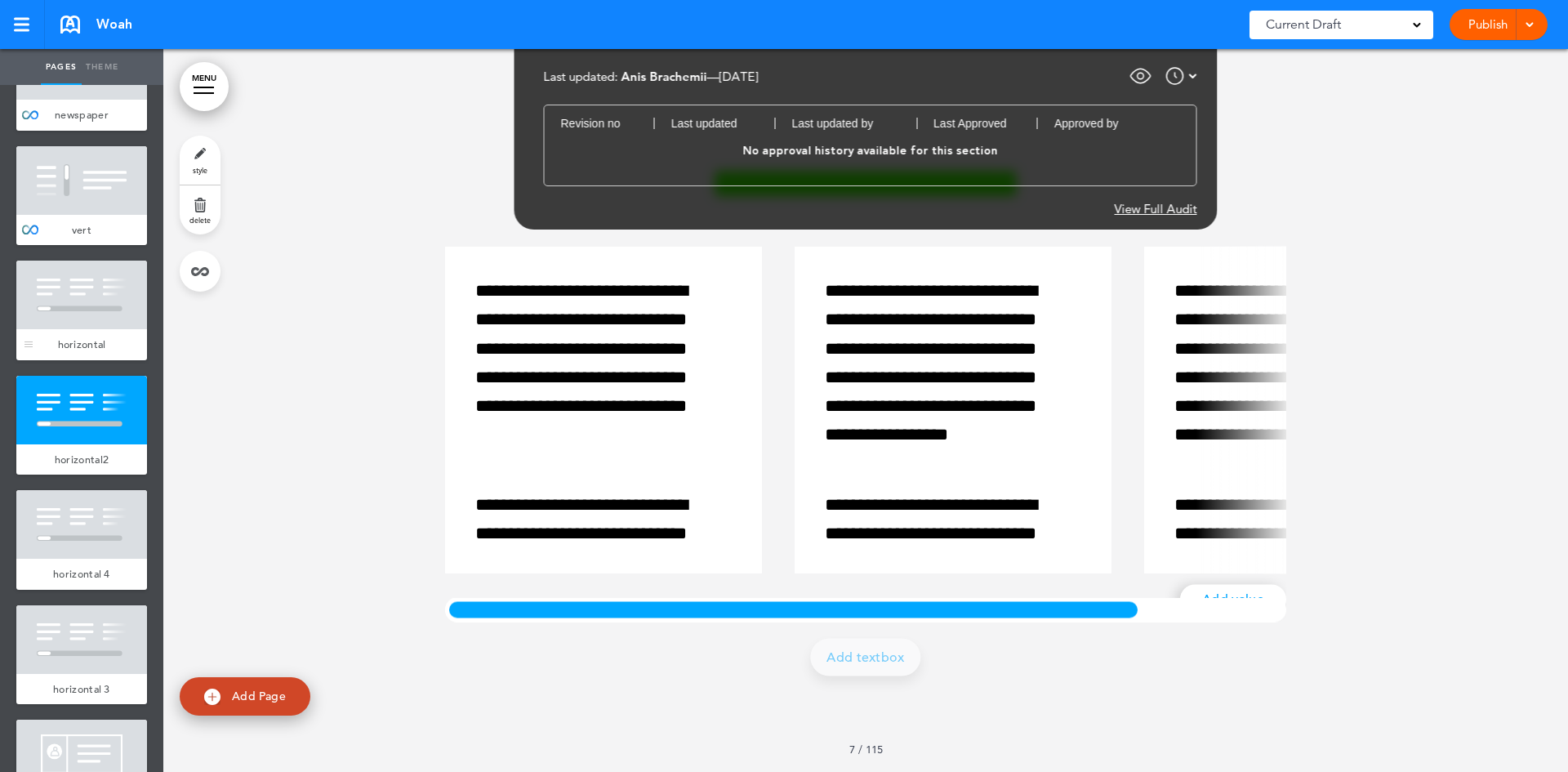
click at [98, 283] on div at bounding box center [81, 295] width 130 height 68
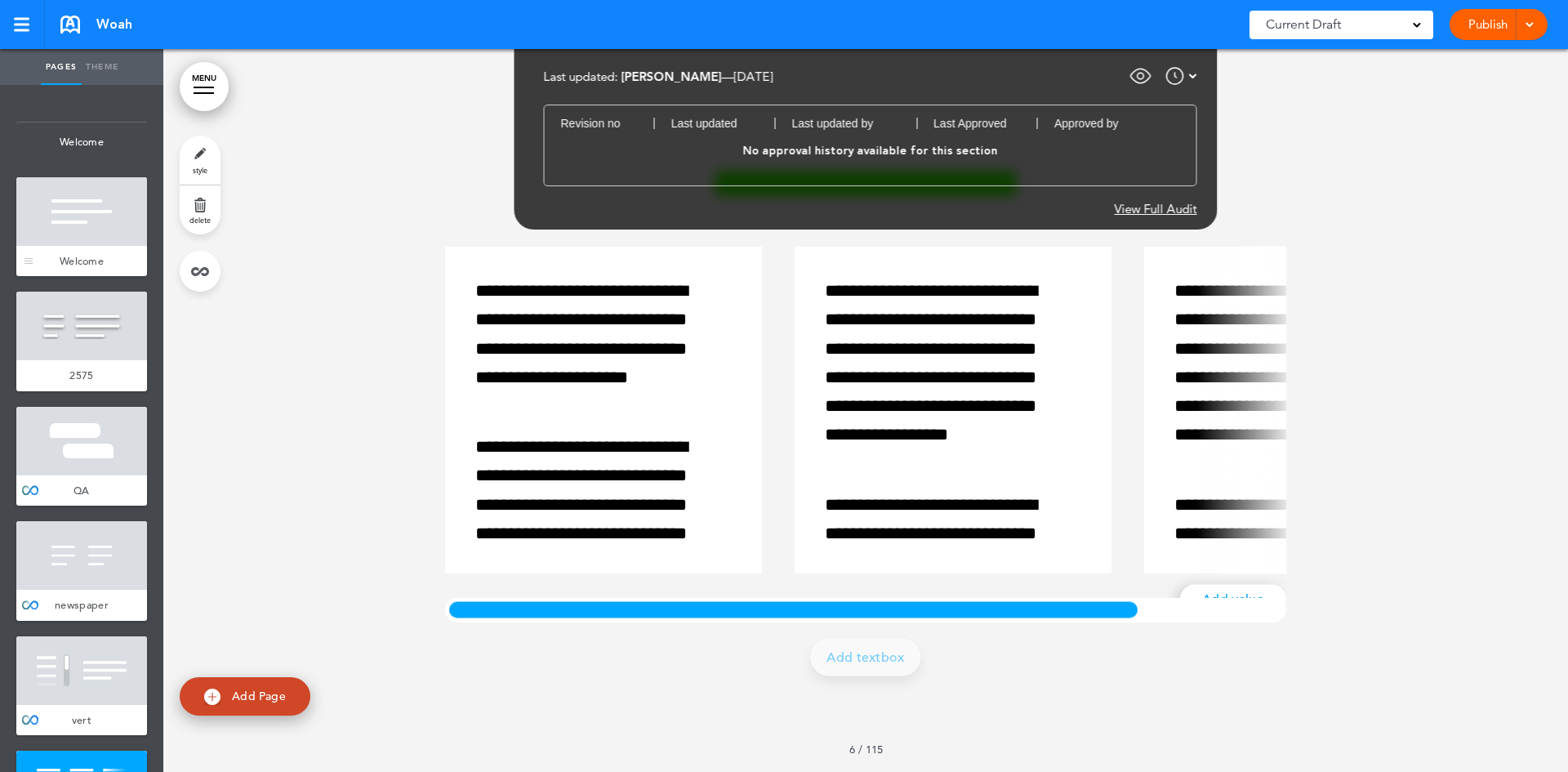
click at [96, 187] on div at bounding box center [81, 212] width 130 height 68
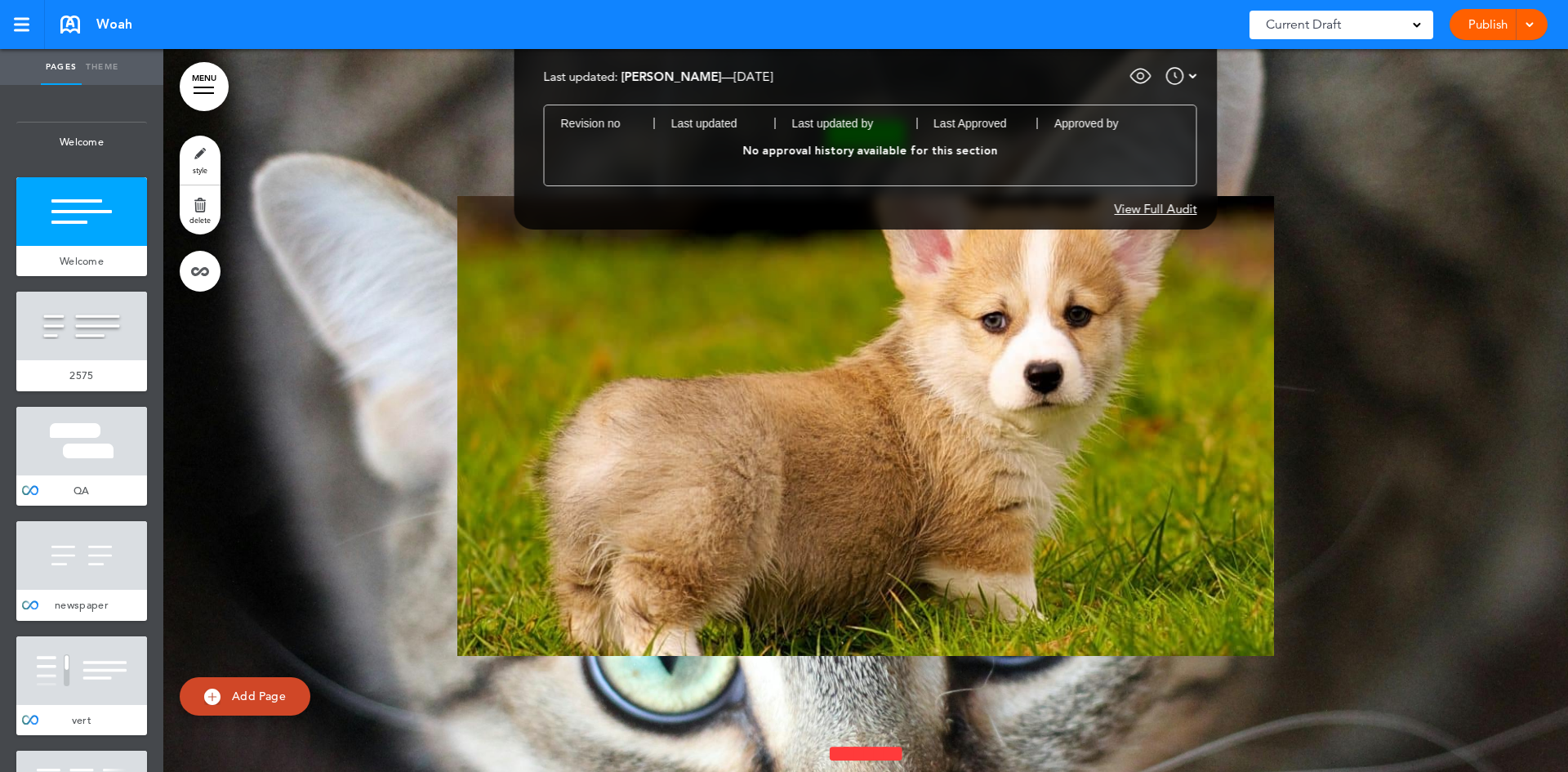
click at [1179, 74] on img at bounding box center [1174, 76] width 19 height 19
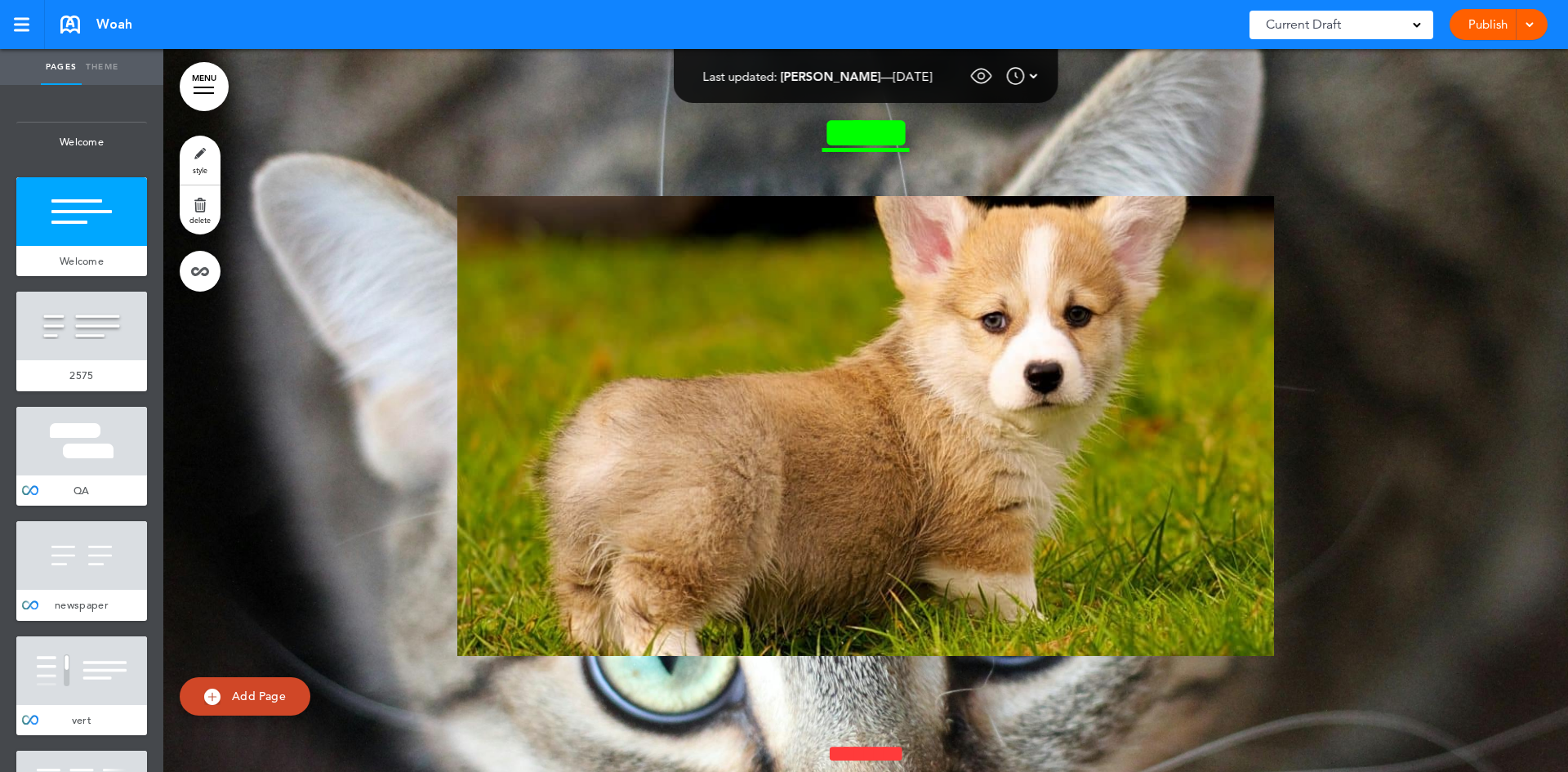
click at [1179, 74] on div "**********" at bounding box center [865, 670] width 816 height 1244
click at [1037, 81] on img at bounding box center [1034, 76] width 8 height 19
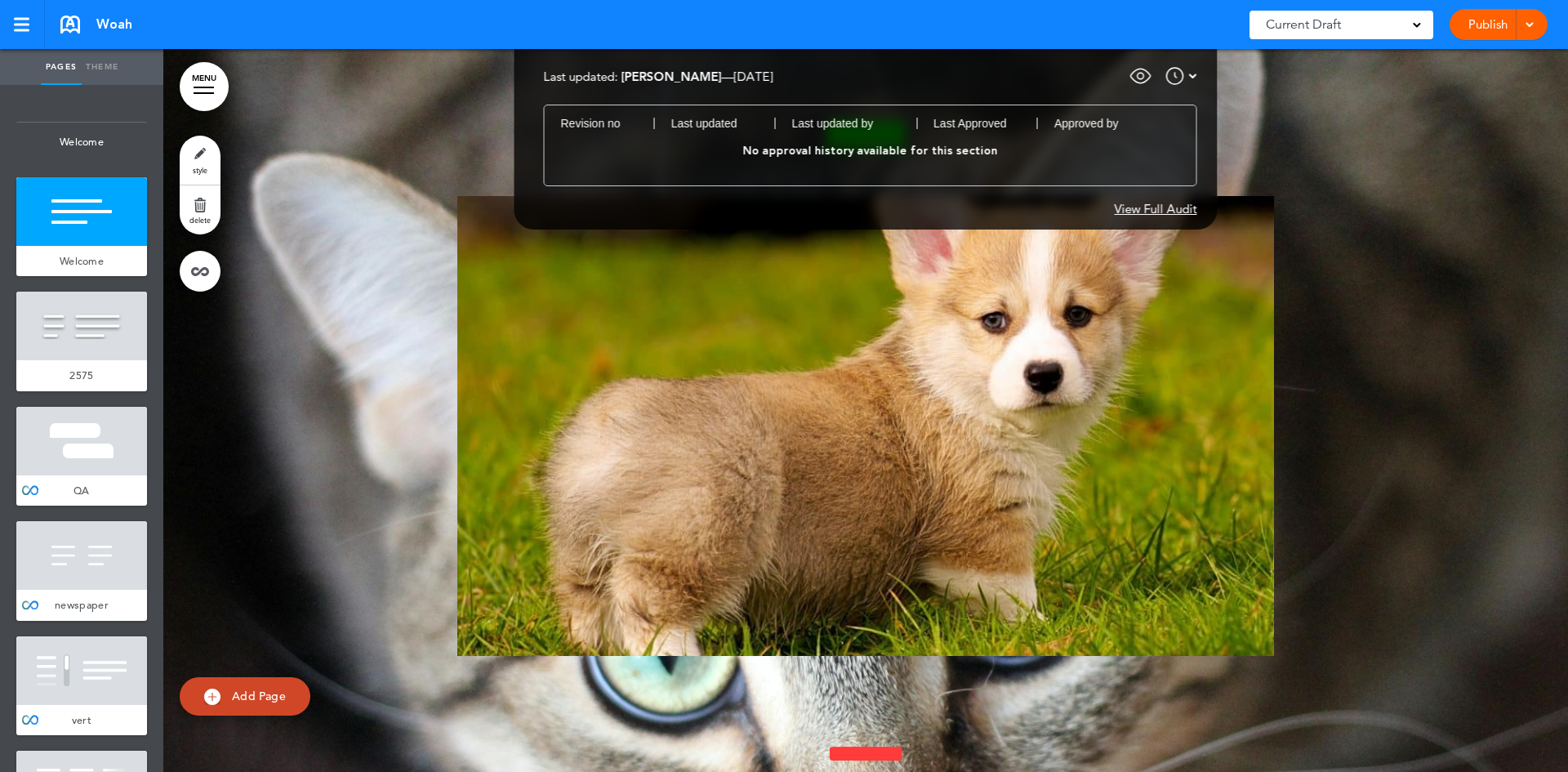
click at [1136, 204] on div "View Full Audit" at bounding box center [1155, 208] width 82 height 12
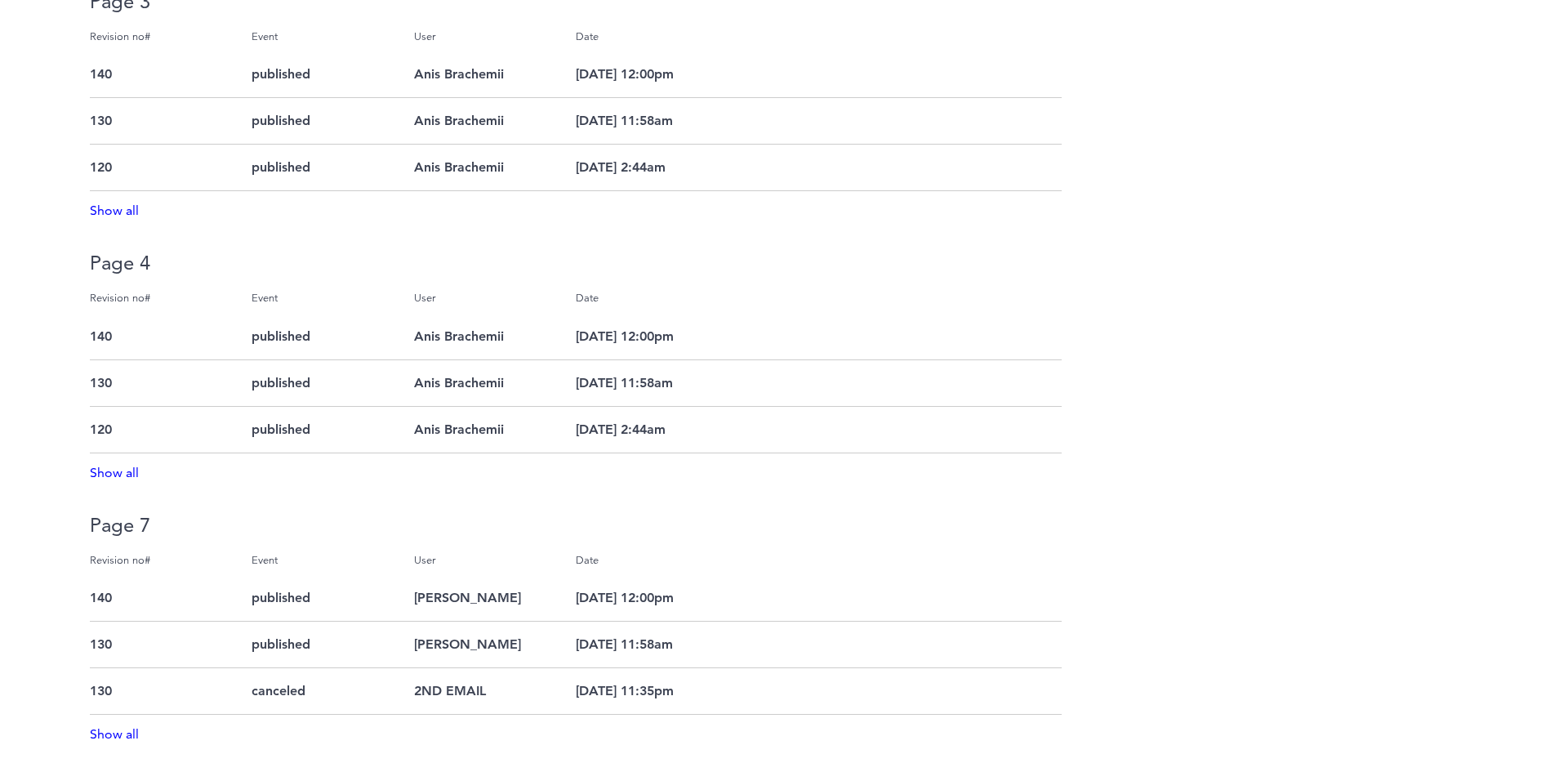
scroll to position [411, 0]
click at [129, 467] on div "Show all" at bounding box center [783, 470] width 1388 height 16
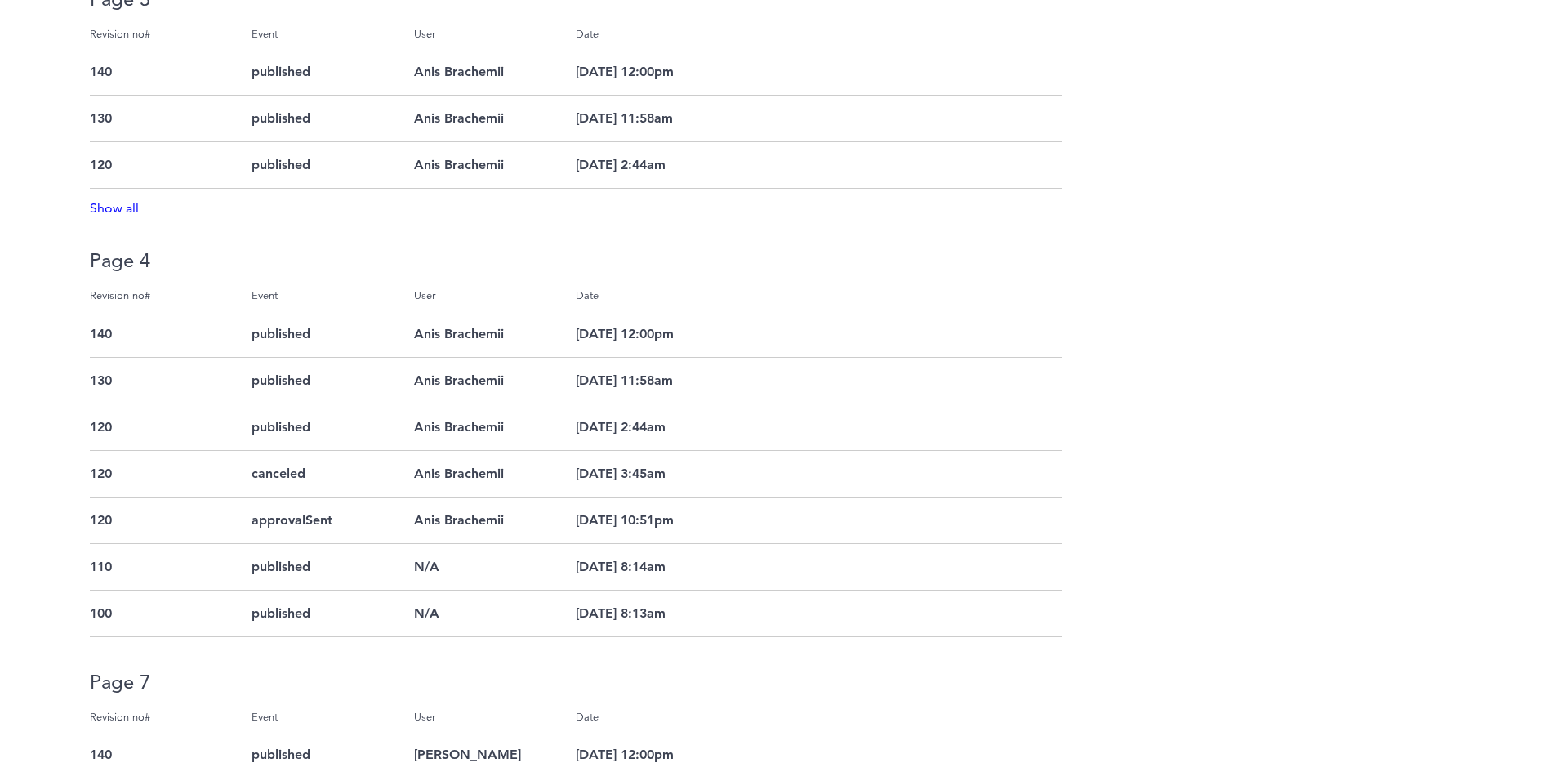
drag, startPoint x: 413, startPoint y: 558, endPoint x: 484, endPoint y: 556, distance: 71.0
click at [484, 556] on div "N/A" at bounding box center [495, 567] width 162 height 46
click at [606, 561] on div "Nov 22 2024 @ 8:14am" at bounding box center [656, 567] width 162 height 46
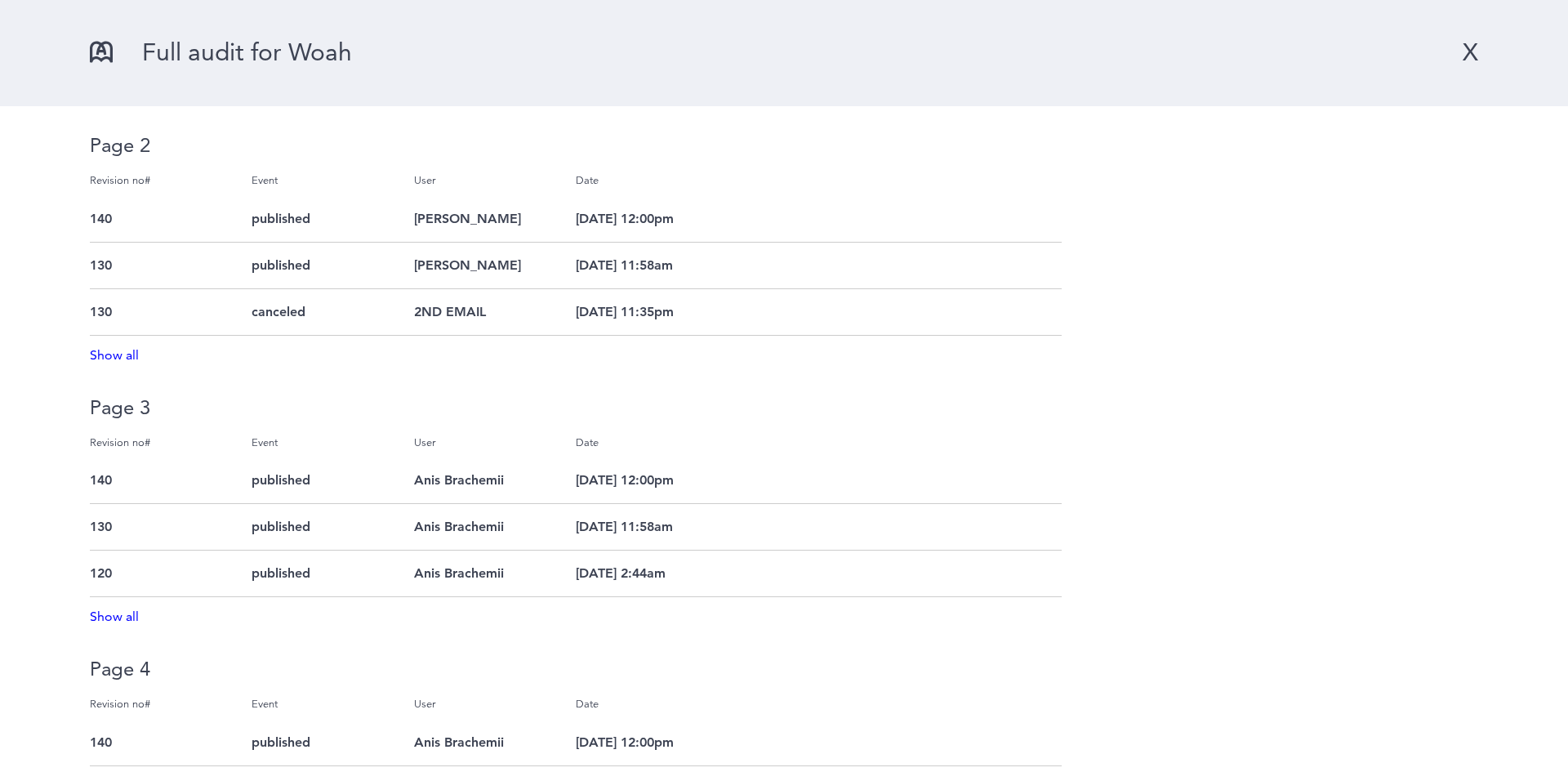
scroll to position [0, 0]
click at [1463, 63] on div "X" at bounding box center [1470, 54] width 16 height 31
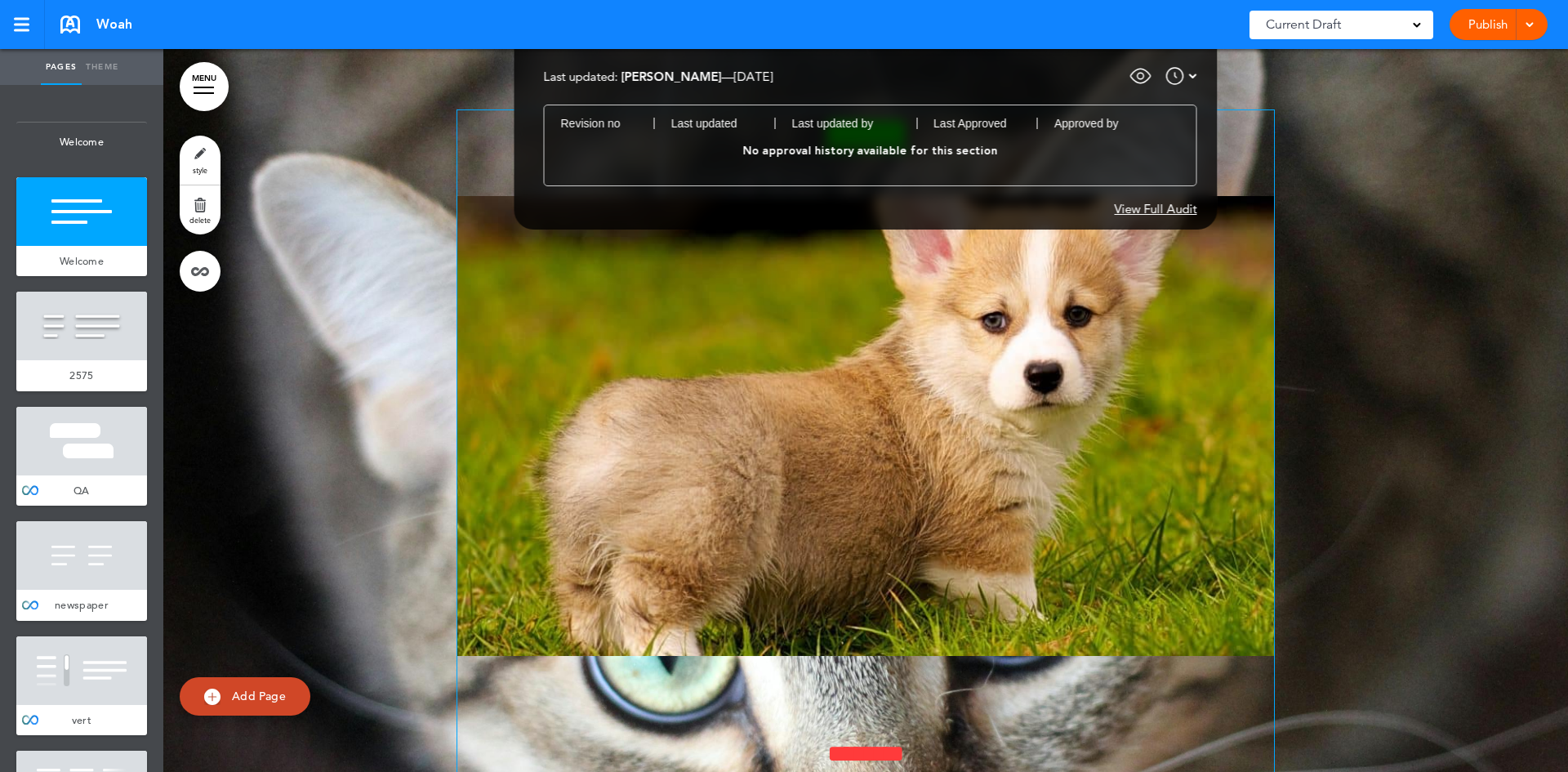
drag, startPoint x: 418, startPoint y: 190, endPoint x: 533, endPoint y: 395, distance: 235.1
click at [1525, 17] on div at bounding box center [1527, 25] width 17 height 31
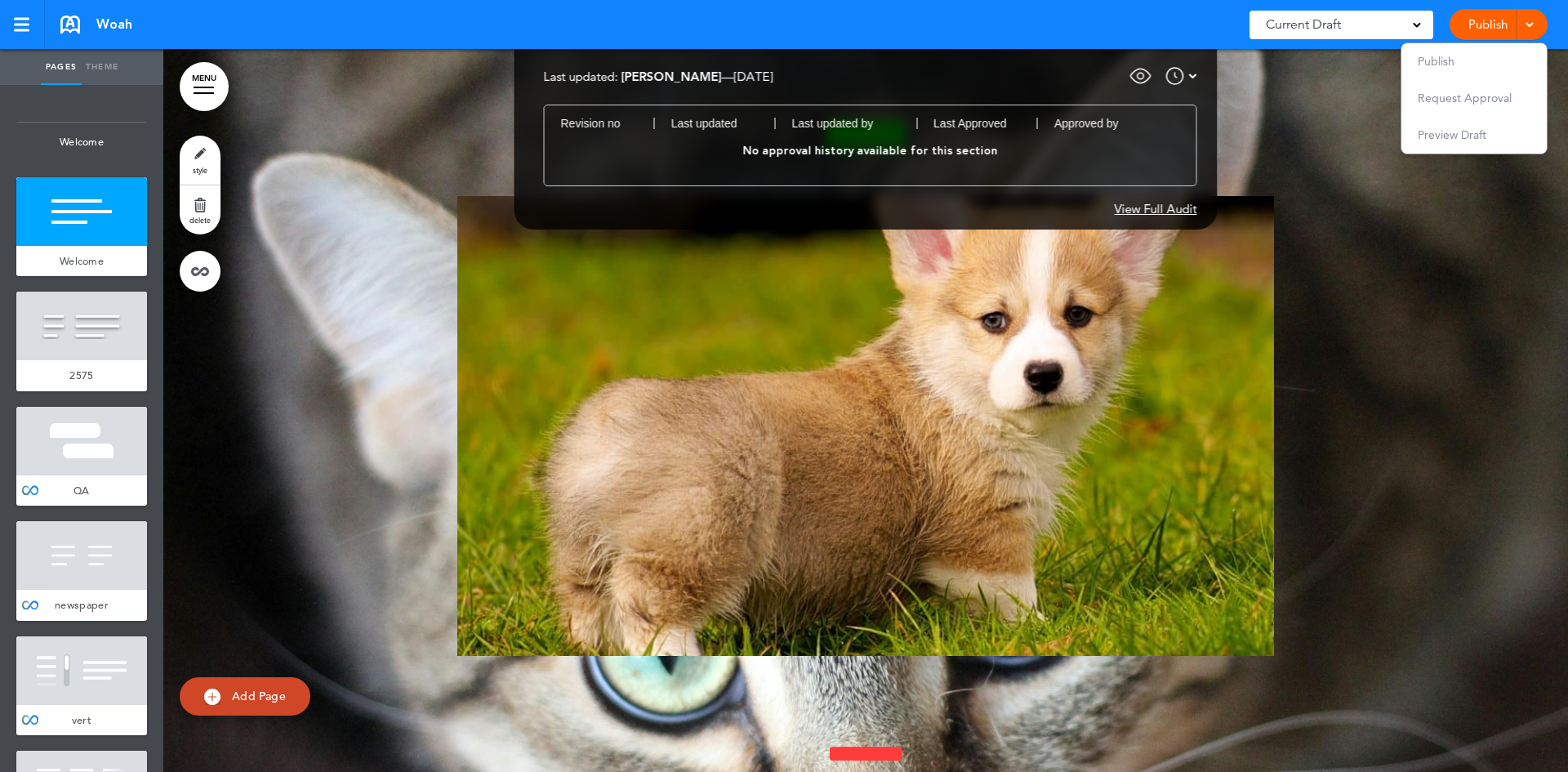
click at [1481, 105] on li "Request Approval" at bounding box center [1473, 99] width 145 height 37
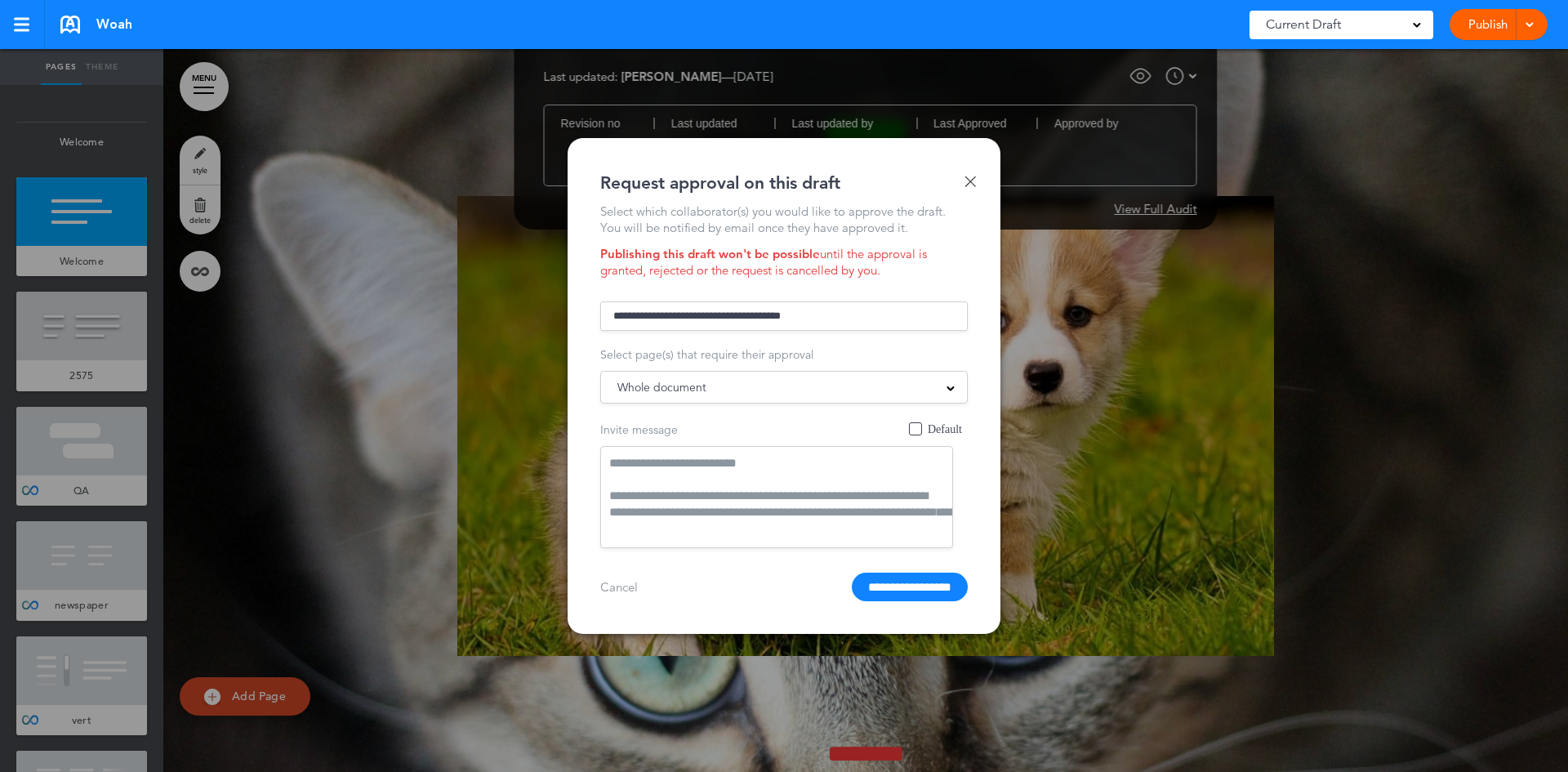
scroll to position [10, 0]
click at [747, 459] on textarea "**********" at bounding box center [776, 496] width 352 height 102
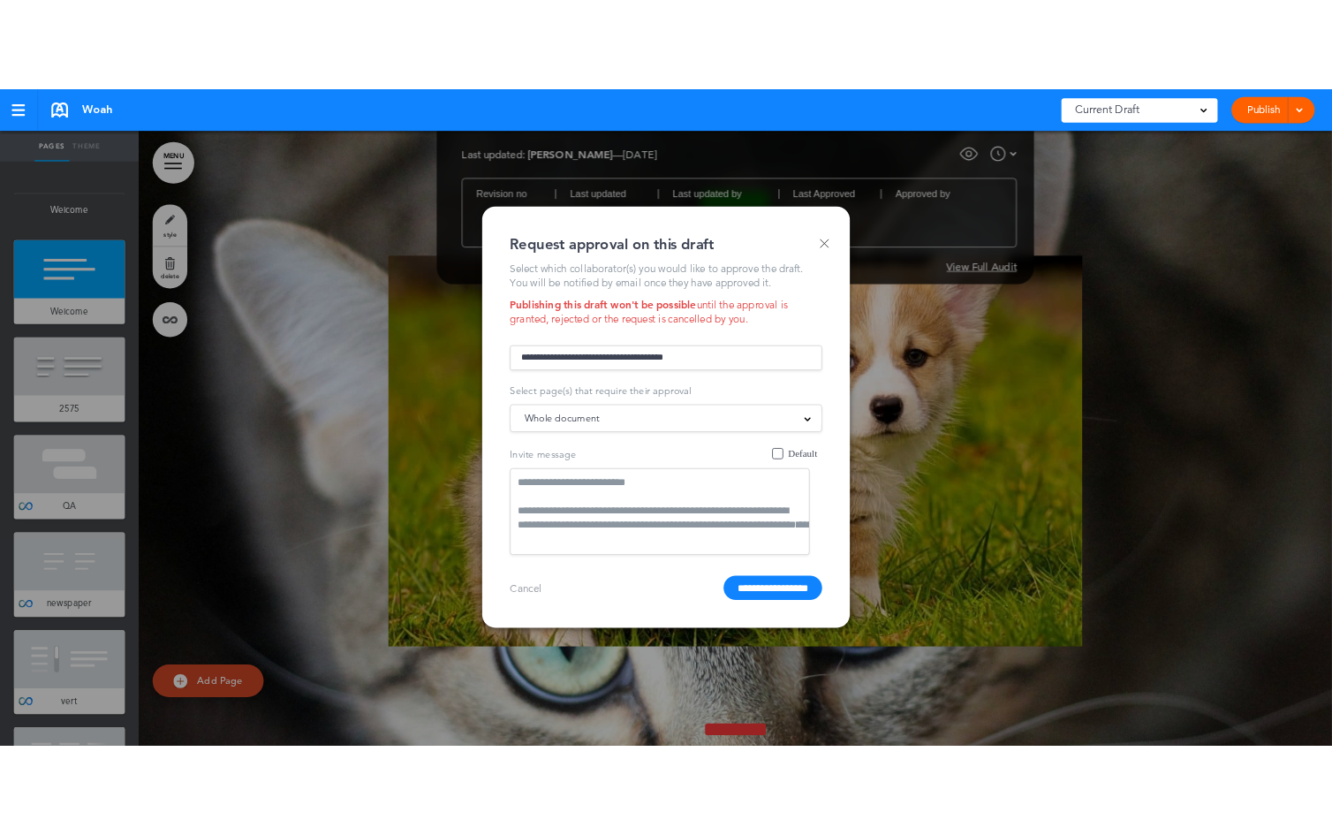
scroll to position [0, 0]
